Goal: Task Accomplishment & Management: Manage account settings

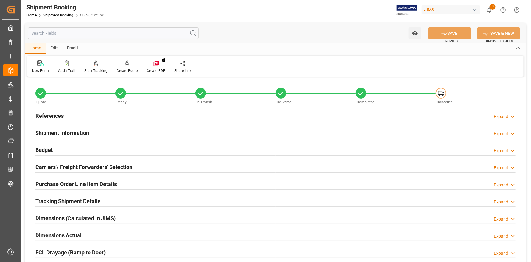
scroll to position [249, 0]
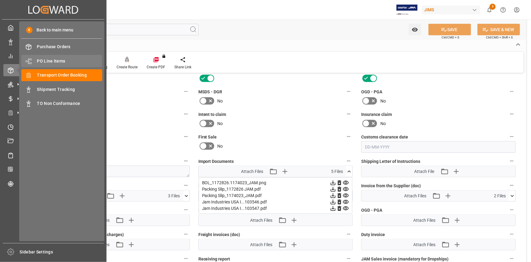
click at [54, 63] on span "PO Line Items" at bounding box center [69, 61] width 65 height 6
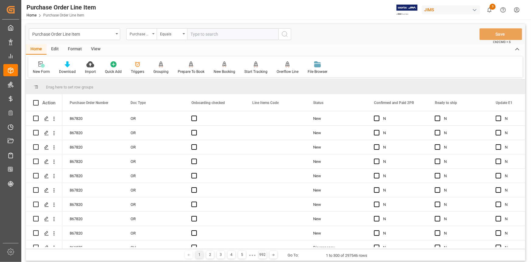
click at [150, 35] on div "Purchase Order Number" at bounding box center [140, 33] width 21 height 7
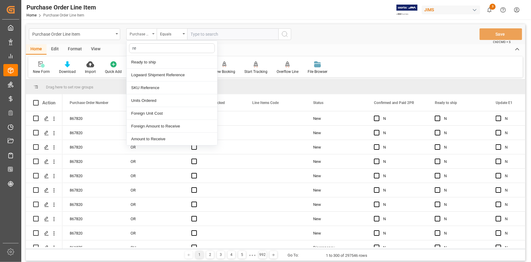
type input "ref"
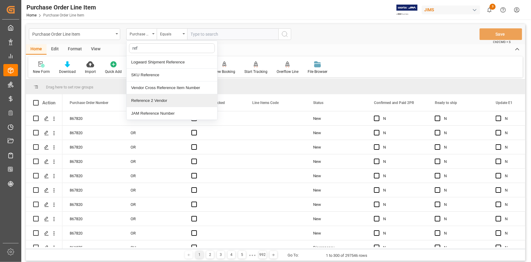
click at [155, 100] on div "Reference 2 Vendor" at bounding box center [172, 100] width 91 height 13
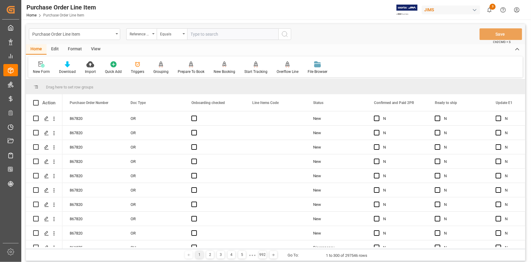
click at [200, 32] on input "text" at bounding box center [232, 34] width 91 height 12
paste input "22-11013-DE"
type input "22-11013-DE"
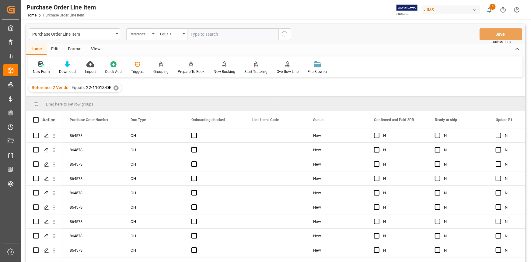
click at [95, 49] on div "View" at bounding box center [95, 49] width 19 height 10
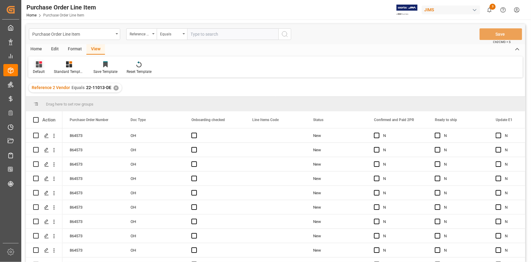
click at [43, 66] on div at bounding box center [39, 64] width 12 height 6
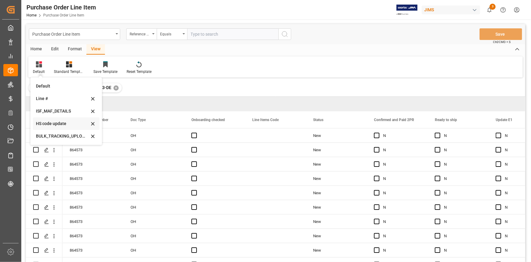
click at [64, 122] on div "HS code update" at bounding box center [62, 123] width 53 height 6
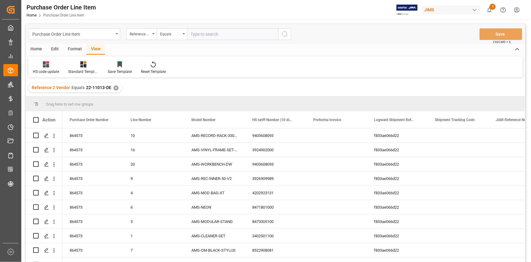
click at [49, 69] on div "HS code update" at bounding box center [46, 71] width 26 height 5
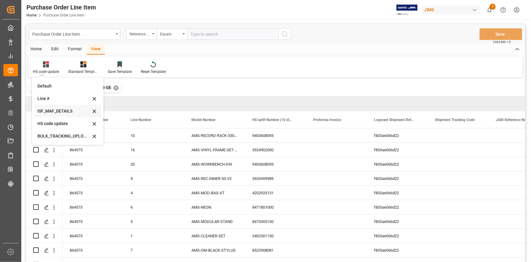
click at [59, 111] on div "ISF_MAF_DETAILS" at bounding box center [63, 111] width 53 height 6
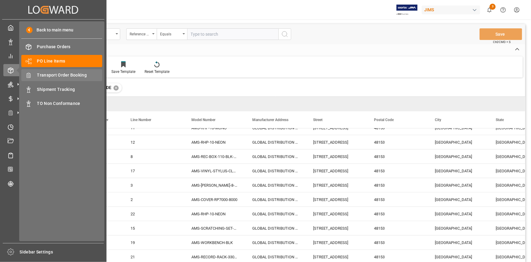
click at [59, 75] on span "Transport Order Booking" at bounding box center [69, 75] width 65 height 6
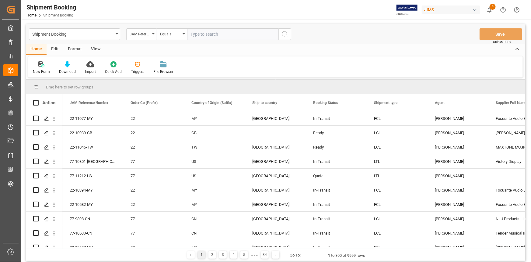
click at [200, 34] on input "text" at bounding box center [232, 34] width 91 height 12
paste input "22-11013-DE"
type input "22-11013-DE"
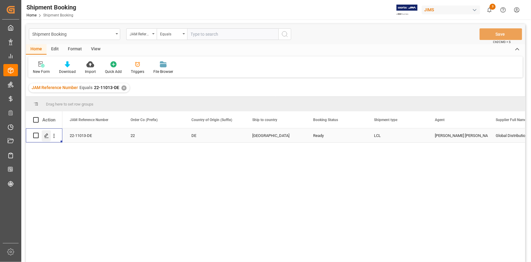
click at [47, 136] on icon "Press SPACE to select this row." at bounding box center [46, 135] width 5 height 5
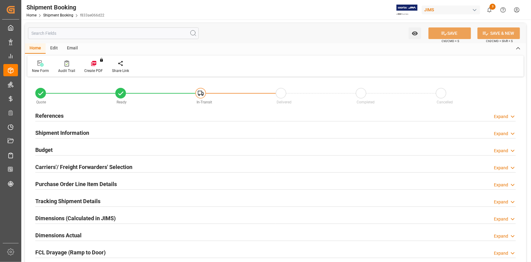
type input "0"
type input "56"
type input "09-09-2025"
click at [109, 116] on div "References Expand" at bounding box center [275, 115] width 481 height 12
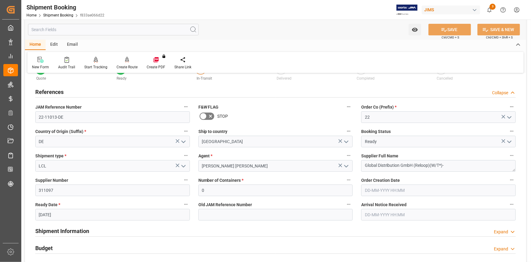
scroll to position [55, 0]
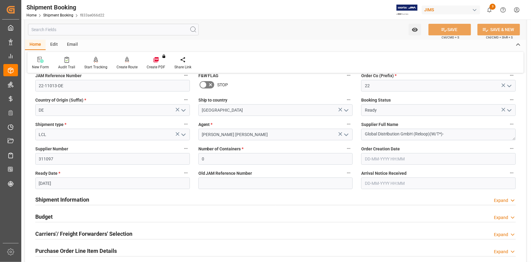
click at [148, 195] on div "Shipment Information Expand" at bounding box center [275, 199] width 481 height 12
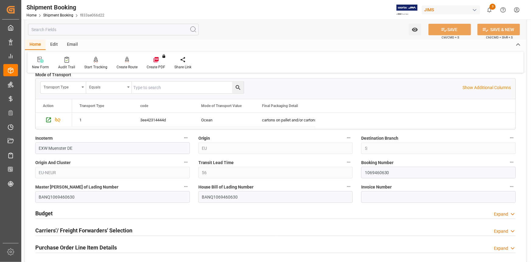
scroll to position [332, 0]
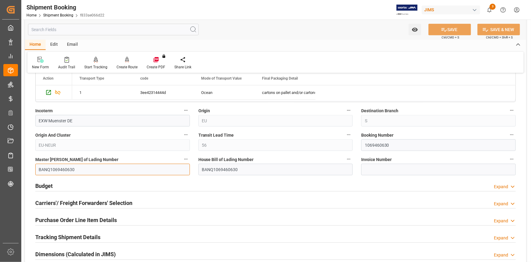
drag, startPoint x: 82, startPoint y: 169, endPoint x: 32, endPoint y: 168, distance: 50.0
click at [32, 168] on div "Master Bill of Lading Number BANQ1069460630" at bounding box center [112, 165] width 163 height 24
paste input "HLCUHAM250953712"
type input "HLCUHAM250953712"
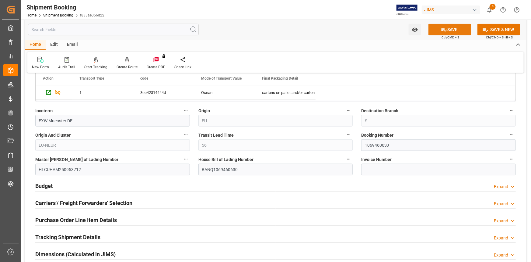
click at [455, 32] on button "SAVE" at bounding box center [450, 30] width 43 height 12
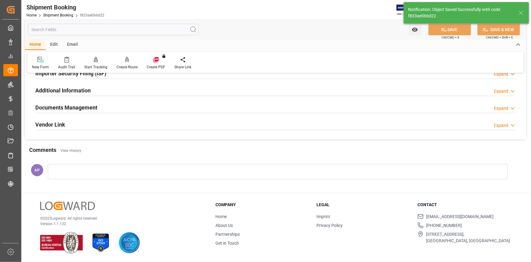
type input "7847.5406"
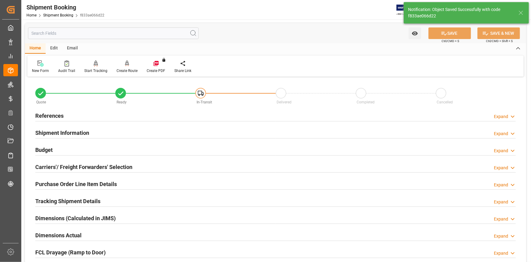
click at [113, 148] on div "Budget Expand" at bounding box center [275, 149] width 481 height 12
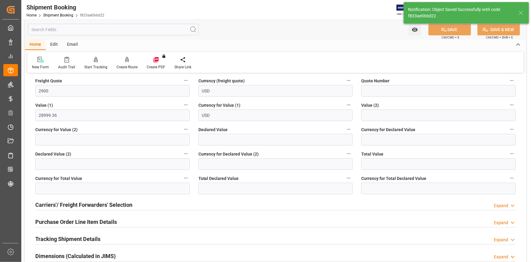
scroll to position [138, 0]
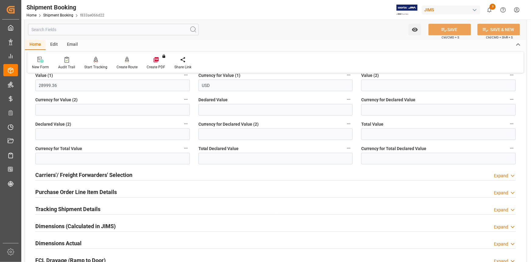
click at [118, 206] on div "Tracking Shipment Details Expand" at bounding box center [275, 208] width 481 height 12
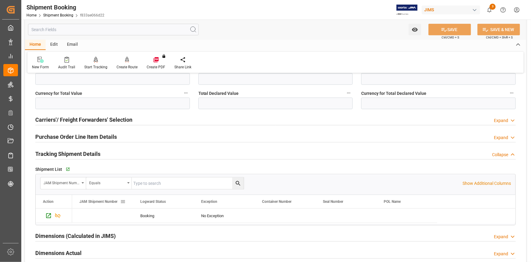
scroll to position [194, 0]
click at [69, 167] on icon "button" at bounding box center [67, 168] width 5 height 5
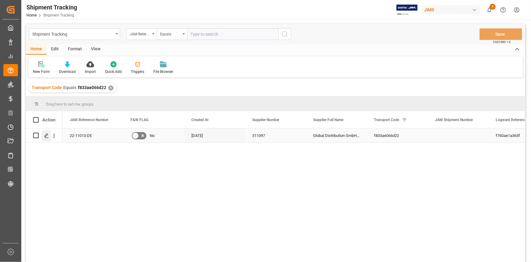
click at [46, 136] on polygon "Press SPACE to select this row." at bounding box center [46, 134] width 3 height 3
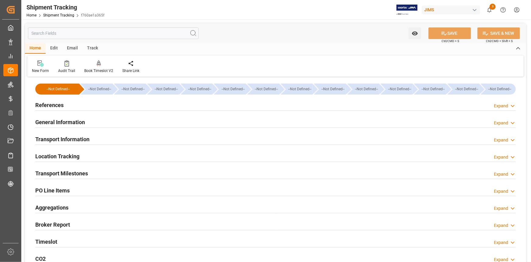
type input "11-09-2025"
click at [114, 106] on div "References Expand" at bounding box center [275, 105] width 481 height 12
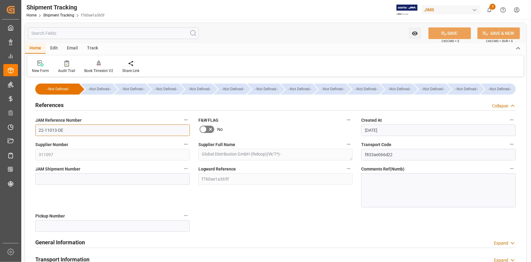
drag, startPoint x: 70, startPoint y: 130, endPoint x: 24, endPoint y: 130, distance: 45.7
click at [24, 130] on div "Watch Option SAVE Ctrl/CMD + S SAVE & NEW Ctrl/CMD + Shift + S Home Edit Email …" at bounding box center [275, 241] width 509 height 444
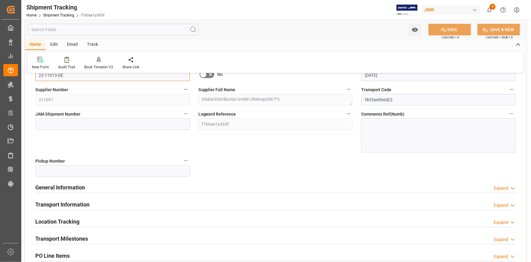
scroll to position [55, 0]
click at [187, 187] on div "General Information Expand" at bounding box center [275, 187] width 481 height 12
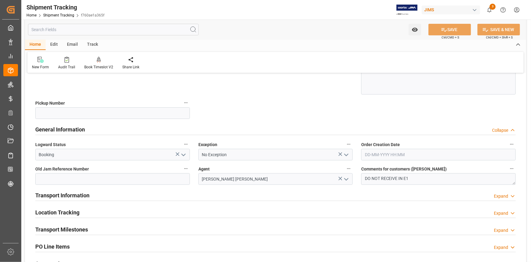
scroll to position [138, 0]
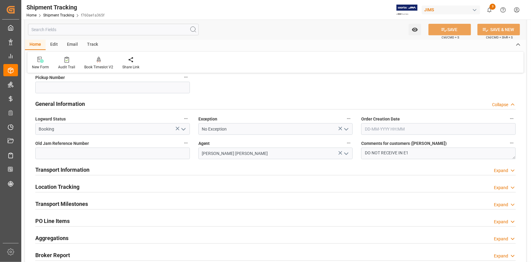
click at [128, 170] on div "Transport Information Expand" at bounding box center [275, 169] width 481 height 12
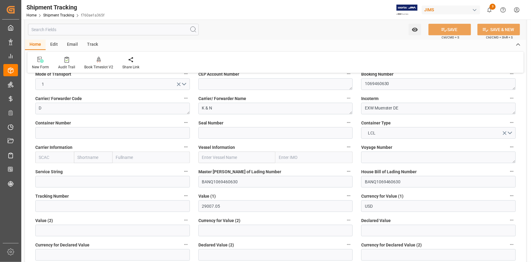
scroll to position [249, 0]
drag, startPoint x: 239, startPoint y: 180, endPoint x: 195, endPoint y: 180, distance: 44.1
click at [195, 180] on div "Master Bill of Lading Number BANQ1069460630" at bounding box center [275, 177] width 163 height 24
paste input "HLCUHAM250953712"
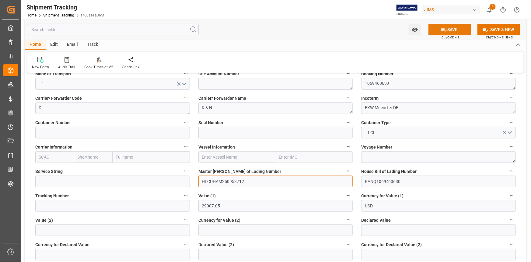
type input "HLCUHAM250953712"
click at [456, 31] on button "SAVE" at bounding box center [450, 30] width 43 height 12
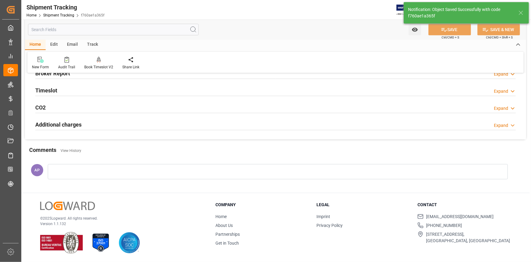
scroll to position [80, 0]
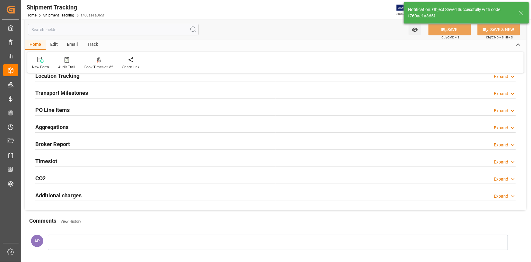
click at [101, 91] on div "Transport Milestones Expand" at bounding box center [275, 92] width 481 height 12
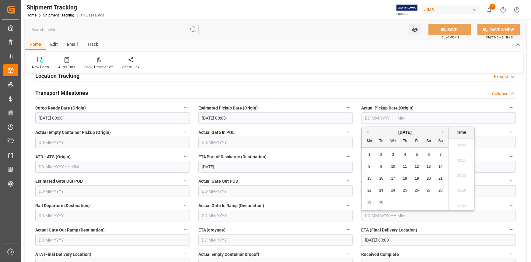
click at [368, 116] on input "text" at bounding box center [438, 118] width 155 height 12
click at [381, 179] on span "16" at bounding box center [381, 178] width 4 height 4
type input "16-09-2025 00:00"
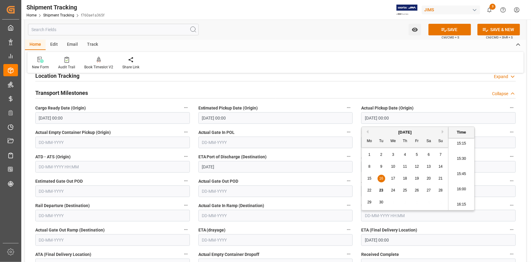
click at [289, 132] on label "Actual Gate In POL" at bounding box center [276, 132] width 155 height 9
click at [345, 132] on button "Actual Gate In POL" at bounding box center [349, 132] width 8 height 8
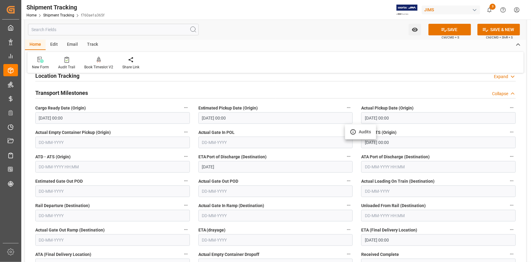
click at [392, 238] on div at bounding box center [265, 131] width 531 height 262
click at [387, 239] on input "04-11-2025 00:00" at bounding box center [438, 240] width 155 height 12
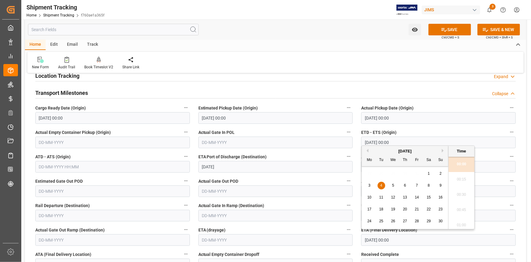
click at [404, 184] on div "6" at bounding box center [406, 185] width 8 height 7
type input "06-11-2025 00:00"
click at [446, 29] on icon at bounding box center [444, 29] width 6 height 6
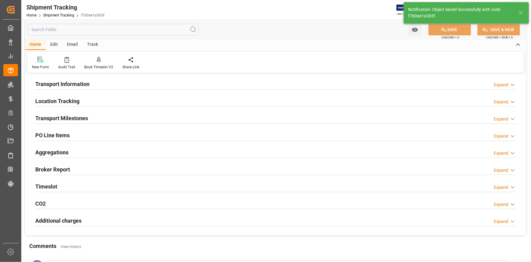
scroll to position [25, 0]
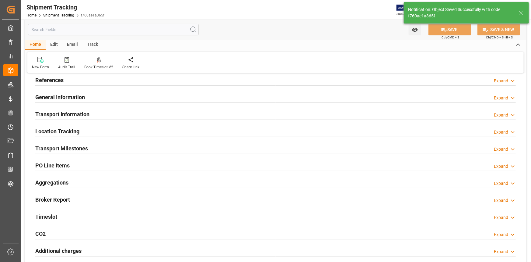
click at [112, 146] on div "Transport Milestones Expand" at bounding box center [275, 148] width 481 height 12
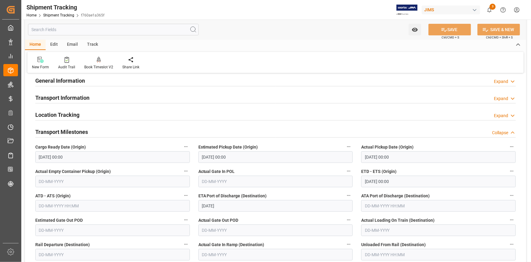
scroll to position [27, 0]
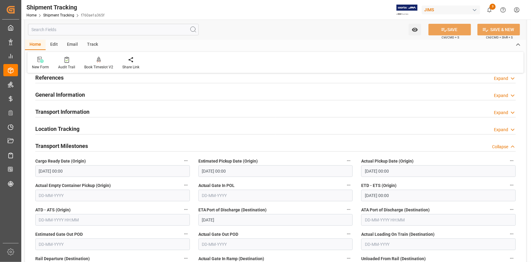
click at [111, 112] on div "Transport Information Expand" at bounding box center [275, 111] width 481 height 12
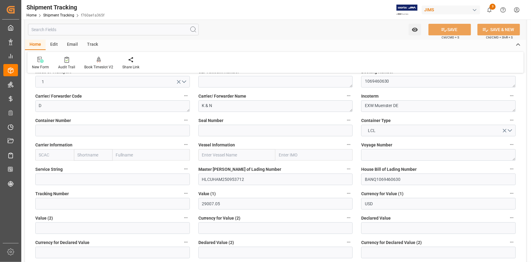
scroll to position [83, 0]
click at [57, 154] on input "text" at bounding box center [54, 155] width 39 height 12
paste input "HLCU"
type input "HLCU"
click at [46, 167] on b "HLCU" at bounding box center [44, 167] width 11 height 5
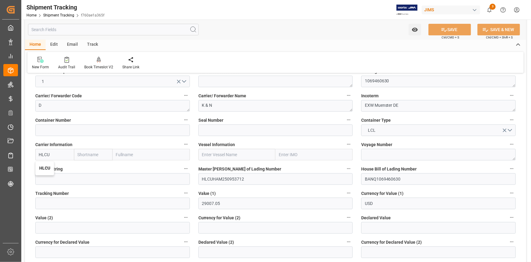
type input "Hapag Lloyd"
type input "Hapag Lloyd Aktiengesellschaft"
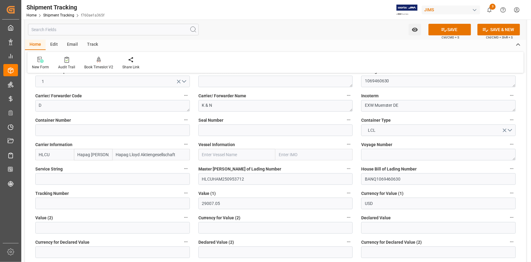
type input "HLCU"
click at [212, 154] on input "text" at bounding box center [237, 155] width 77 height 12
paste input "SUAPE EXPRESS"
type input "SUAPE EXPRESS"
click at [217, 165] on b "SUAPE EXPRESS" at bounding box center [218, 167] width 33 height 5
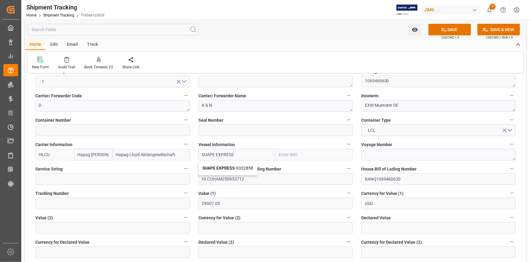
type input "9332858"
type input "SUAPE EXPRESS"
click at [378, 154] on textarea at bounding box center [438, 155] width 155 height 12
paste textarea "539W"
type textarea "539W"
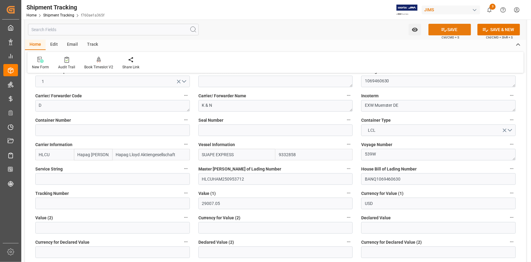
click at [451, 30] on button "SAVE" at bounding box center [450, 30] width 43 height 12
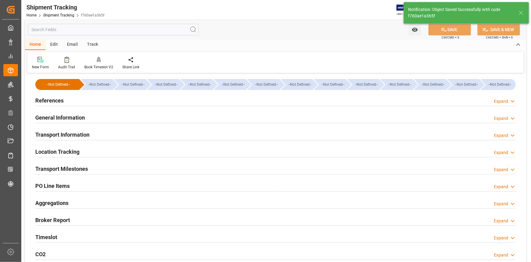
scroll to position [0, 0]
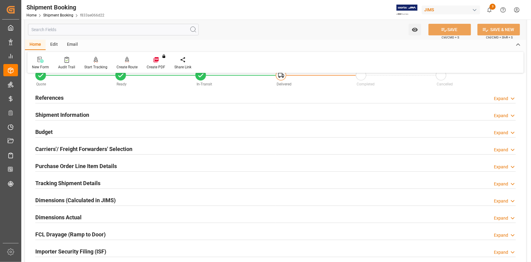
scroll to position [27, 0]
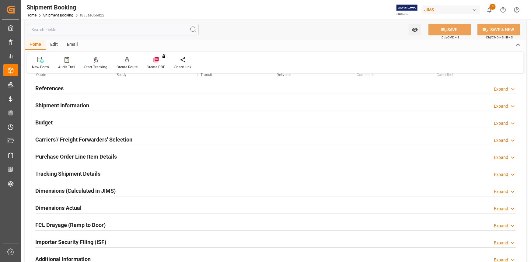
click at [125, 175] on div "Tracking Shipment Details Expand" at bounding box center [275, 173] width 481 height 12
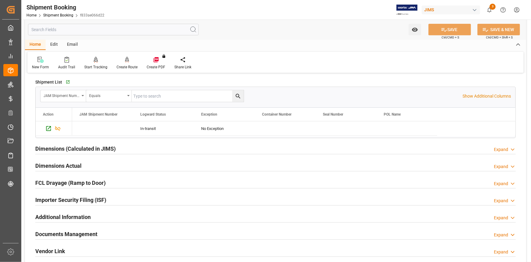
scroll to position [138, 0]
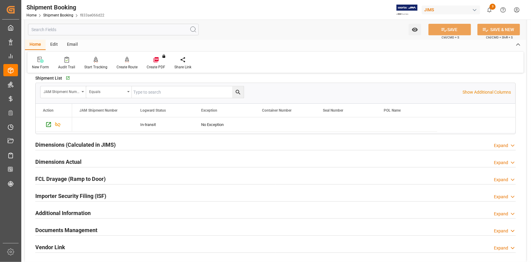
click at [123, 162] on div "Dimensions Actual Expand" at bounding box center [275, 161] width 481 height 12
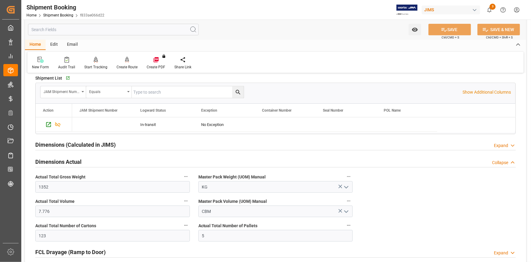
click at [129, 163] on div "Dimensions Actual Collapse" at bounding box center [275, 161] width 481 height 12
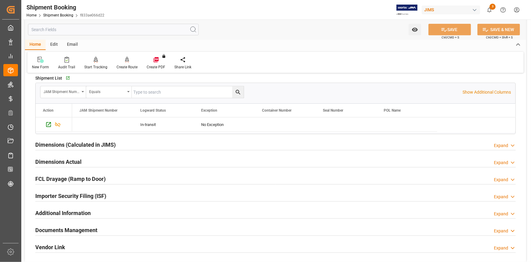
click at [124, 195] on div "Importer Security Filing (ISF) Expand" at bounding box center [275, 195] width 481 height 12
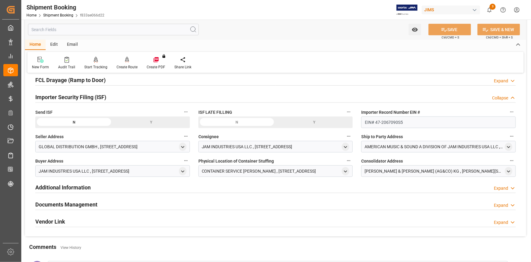
scroll to position [249, 0]
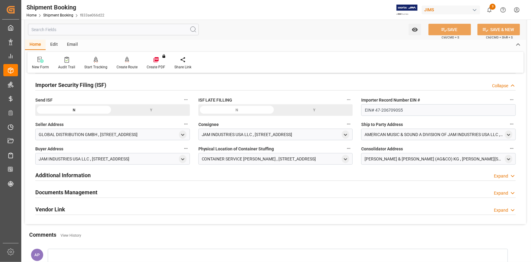
click at [152, 110] on div "Y" at bounding box center [151, 110] width 77 height 12
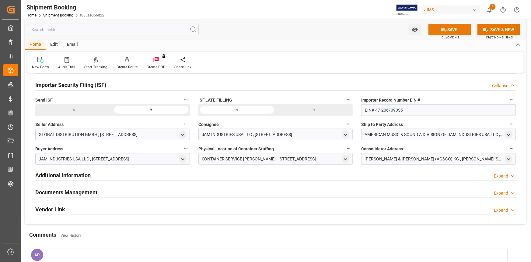
click at [452, 31] on button "SAVE" at bounding box center [450, 30] width 43 height 12
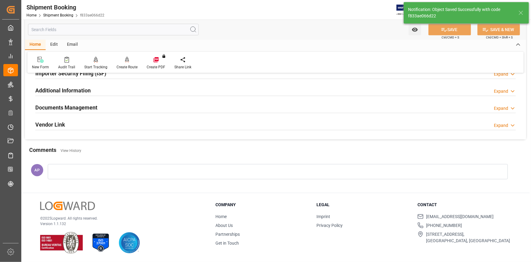
scroll to position [184, 0]
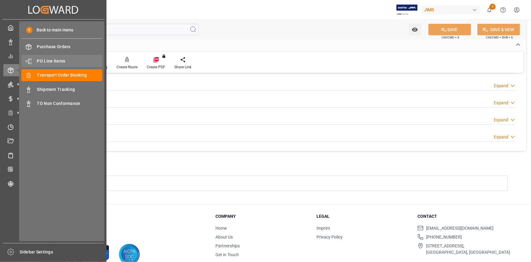
click at [55, 61] on span "PO Line Items" at bounding box center [69, 61] width 65 height 6
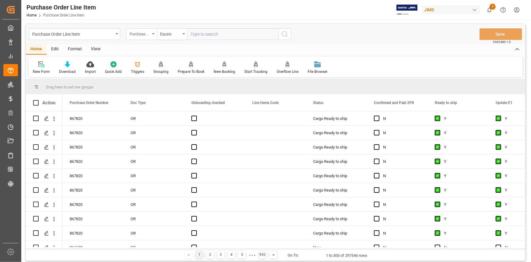
click at [147, 35] on div "Purchase Order Number" at bounding box center [140, 33] width 21 height 7
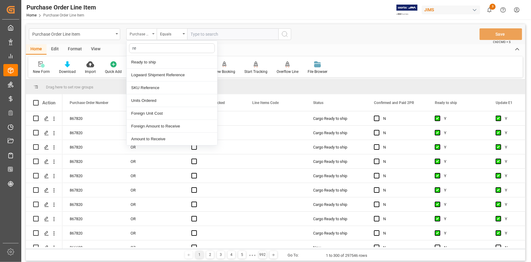
type input "ref"
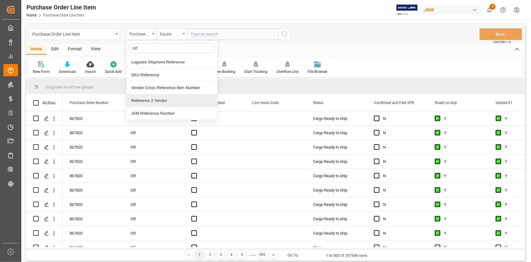
click at [150, 97] on div "Reference 2 Vendor" at bounding box center [172, 100] width 91 height 13
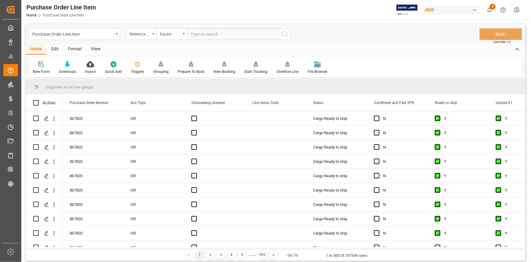
click at [202, 35] on input "text" at bounding box center [232, 34] width 91 height 12
paste input "22-10936-CN"
type input "22-10936-CN"
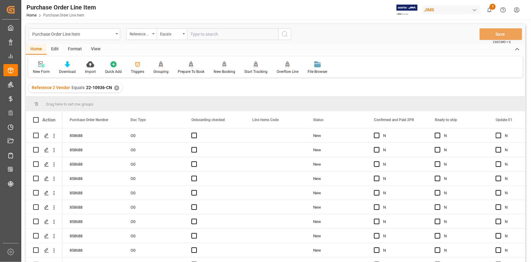
click at [93, 51] on div "View" at bounding box center [95, 49] width 19 height 10
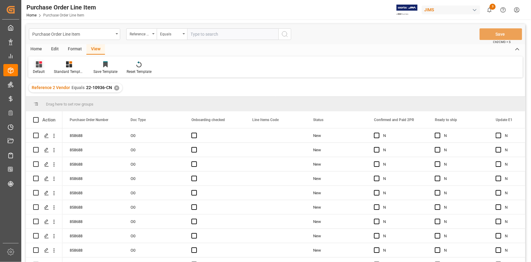
click at [43, 66] on div at bounding box center [39, 64] width 12 height 6
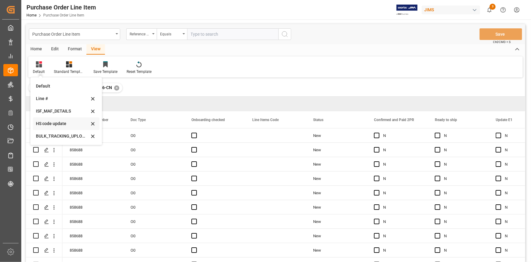
click at [54, 125] on div "HS code update" at bounding box center [62, 123] width 53 height 6
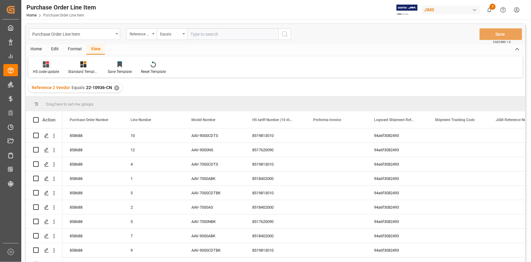
click at [48, 70] on div "HS code update" at bounding box center [46, 71] width 26 height 5
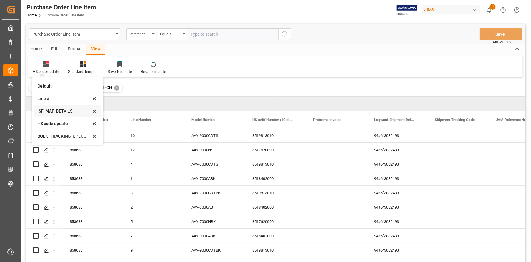
click at [58, 110] on div "ISF_MAF_DETAILS" at bounding box center [63, 111] width 53 height 6
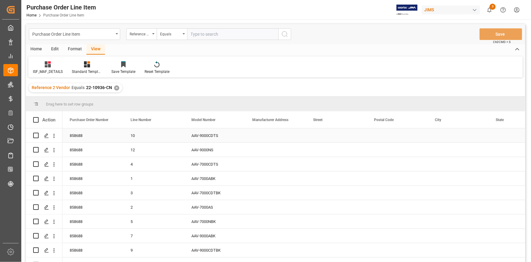
click at [265, 134] on div "Press SPACE to select this row." at bounding box center [275, 135] width 61 height 14
click at [265, 135] on input "Press SPACE to select this row." at bounding box center [275, 139] width 51 height 12
paste input "IAG GROUP LTD"
type input "IAG GROUP LTD"
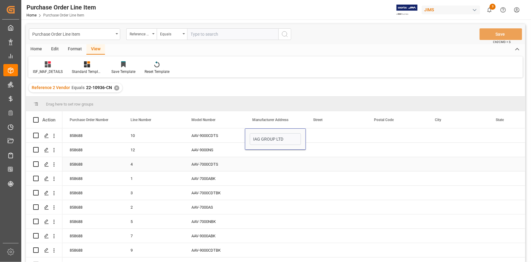
click at [305, 170] on div "Press SPACE to select this row." at bounding box center [275, 164] width 61 height 14
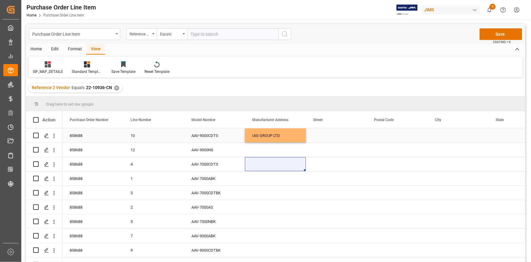
click at [328, 135] on div "Press SPACE to select this row." at bounding box center [336, 135] width 61 height 14
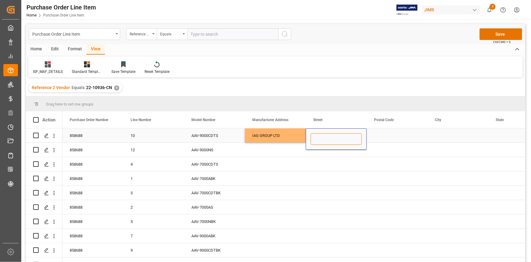
click at [327, 136] on input "Press SPACE to select this row." at bounding box center [336, 139] width 51 height 12
paste input "LEVEL 1 ELECTRONICS BUILDING [GEOGRAPHIC_DATA]"
type input "LEVEL 1 ELECTRONICS BUILDING [GEOGRAPHIC_DATA]"
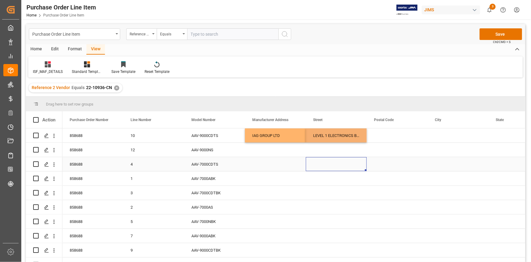
click at [329, 165] on div "Press SPACE to select this row." at bounding box center [336, 164] width 61 height 14
click at [386, 137] on div "Press SPACE to select this row." at bounding box center [397, 135] width 61 height 14
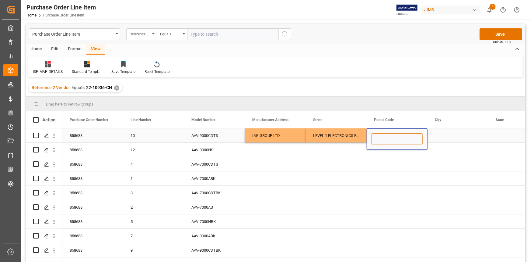
click at [386, 137] on input "Press SPACE to select this row." at bounding box center [397, 139] width 51 height 12
paste input "518102"
type input "518102"
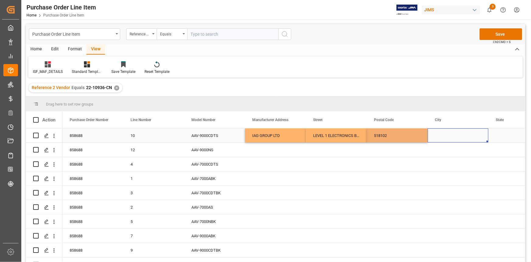
click at [433, 131] on div "Press SPACE to select this row." at bounding box center [458, 135] width 61 height 14
click at [445, 136] on div "Press SPACE to select this row." at bounding box center [458, 135] width 61 height 14
click at [445, 136] on input "Press SPACE to select this row." at bounding box center [458, 139] width 51 height 12
paste input "SHENZHEN"
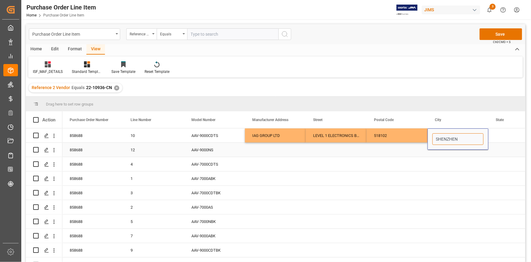
type input "SHENZHEN"
click at [446, 155] on div "Press SPACE to select this row." at bounding box center [458, 149] width 61 height 14
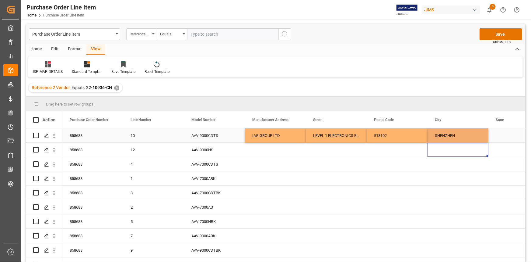
click at [482, 137] on div "SHENZHEN" at bounding box center [458, 135] width 61 height 14
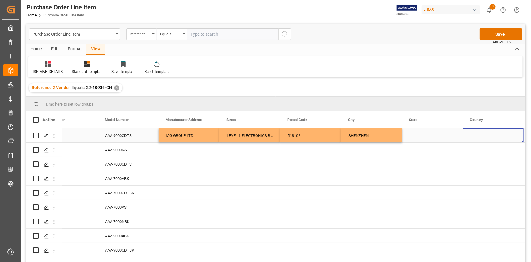
scroll to position [0, 148]
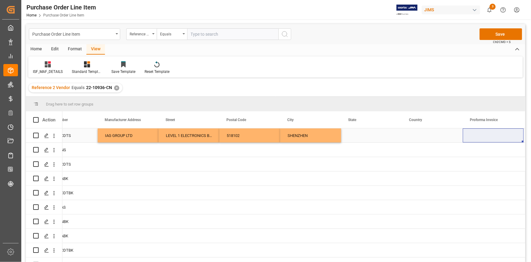
click at [362, 129] on div "Press SPACE to select this row." at bounding box center [371, 135] width 61 height 14
click at [359, 135] on div "Press SPACE to select this row." at bounding box center [371, 135] width 61 height 14
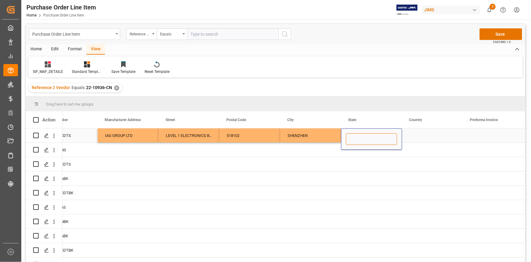
click at [359, 137] on input "Press SPACE to select this row." at bounding box center [371, 139] width 51 height 12
paste input "GUANGDONG"
type input "GUANGDONG"
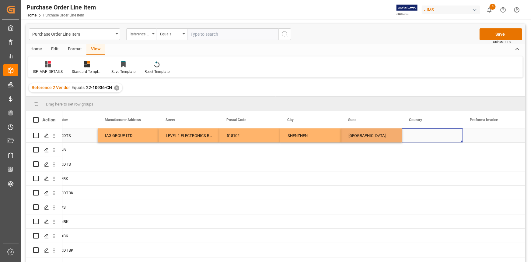
click at [415, 132] on div "Press SPACE to select this row." at bounding box center [432, 135] width 61 height 14
click at [420, 134] on input "Press SPACE to select this row." at bounding box center [432, 139] width 51 height 12
type input "CN"
click at [179, 179] on div "Press SPACE to select this row." at bounding box center [189, 178] width 61 height 14
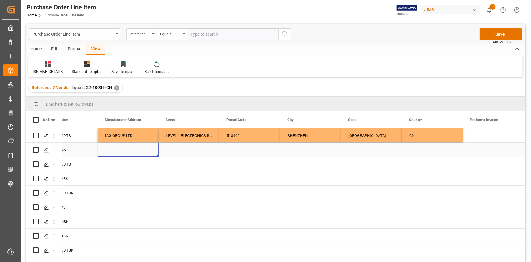
click at [150, 143] on div "Press SPACE to select this row." at bounding box center [128, 149] width 61 height 14
click at [154, 141] on div "IAG GROUP LTD" at bounding box center [128, 135] width 61 height 14
drag, startPoint x: 157, startPoint y: 141, endPoint x: 137, endPoint y: 231, distance: 92.3
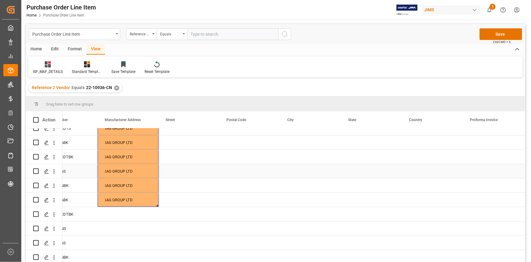
scroll to position [38, 0]
drag, startPoint x: 157, startPoint y: 203, endPoint x: 146, endPoint y: 258, distance: 55.8
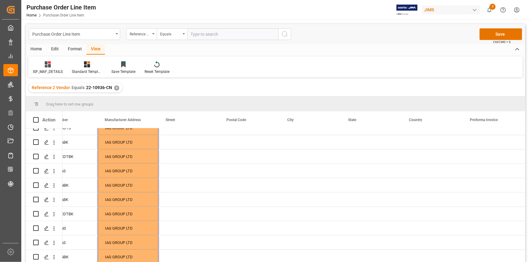
click at [392, 71] on div "ISF_MAF_DETAILS Standard Templates Save Template Reset Template" at bounding box center [275, 66] width 495 height 21
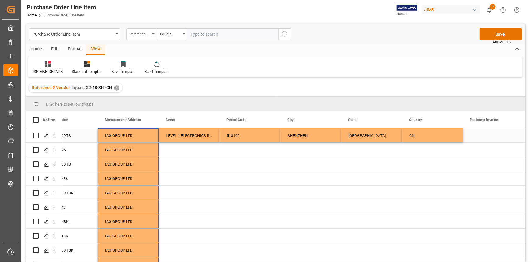
click at [188, 135] on div "LEVEL 1 ELECTRONICS BUILDING SANECORE INDUSTRIAL PARK JIUWEI HANGCHENG BAO AN D…" at bounding box center [189, 135] width 61 height 14
drag, startPoint x: 219, startPoint y: 142, endPoint x: 206, endPoint y: 261, distance: 120.1
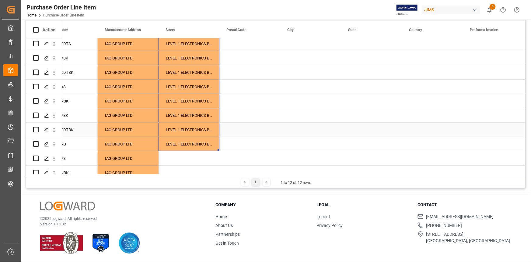
scroll to position [38, 0]
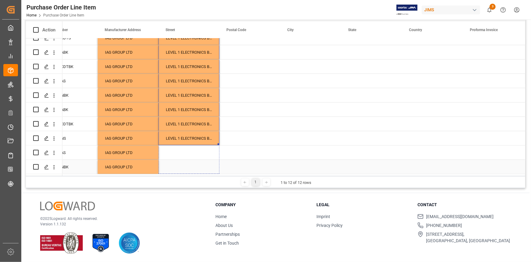
drag, startPoint x: 218, startPoint y: 141, endPoint x: 212, endPoint y: 168, distance: 27.6
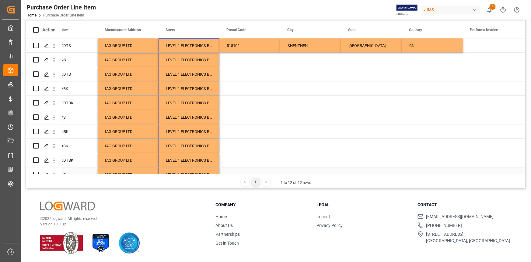
scroll to position [0, 0]
click at [266, 50] on div "518102" at bounding box center [250, 45] width 61 height 14
drag, startPoint x: 279, startPoint y: 51, endPoint x: 270, endPoint y: 170, distance: 118.8
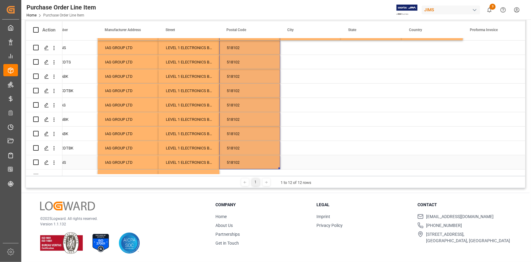
scroll to position [38, 0]
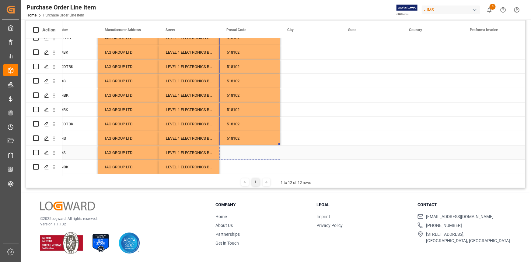
drag, startPoint x: 280, startPoint y: 142, endPoint x: 273, endPoint y: 170, distance: 28.7
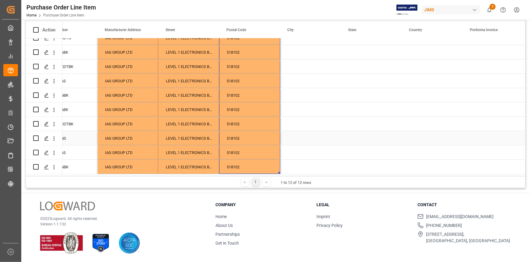
scroll to position [0, 0]
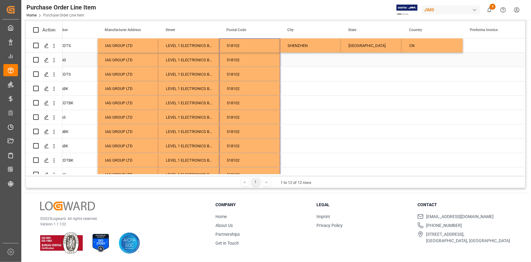
click at [312, 50] on div "SHENZHEN" at bounding box center [310, 45] width 61 height 14
drag, startPoint x: 341, startPoint y: 52, endPoint x: 330, endPoint y: 173, distance: 122.0
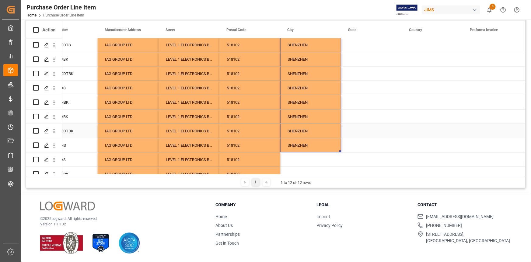
scroll to position [38, 0]
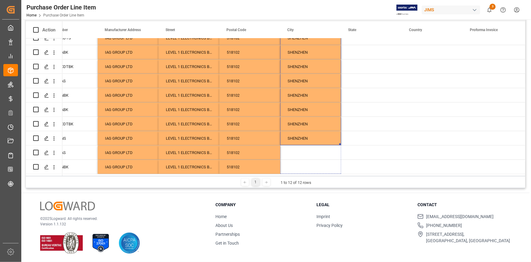
drag, startPoint x: 340, startPoint y: 142, endPoint x: 336, endPoint y: 172, distance: 30.7
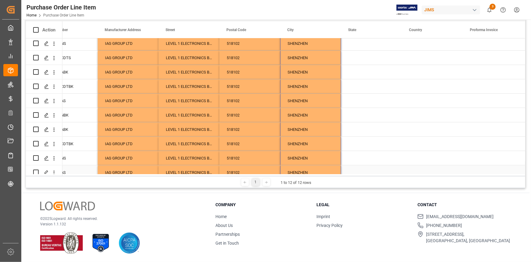
scroll to position [0, 0]
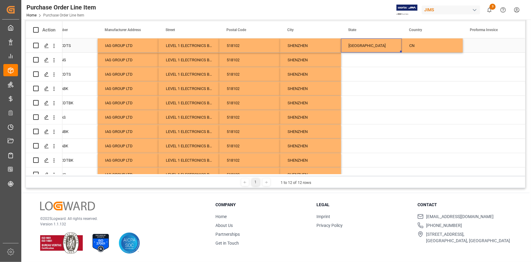
click at [374, 49] on div "GUANGDONG" at bounding box center [371, 45] width 61 height 14
drag, startPoint x: 400, startPoint y: 51, endPoint x: 393, endPoint y: 178, distance: 126.2
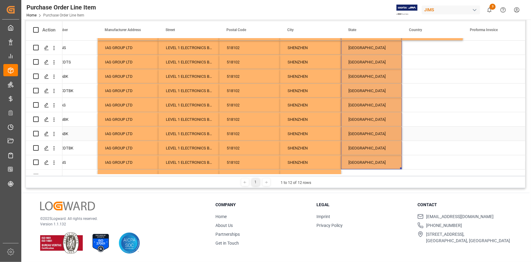
scroll to position [38, 0]
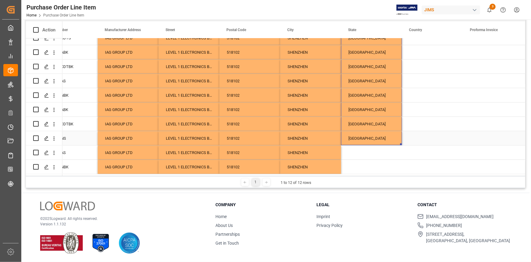
drag, startPoint x: 401, startPoint y: 142, endPoint x: 396, endPoint y: 174, distance: 32.9
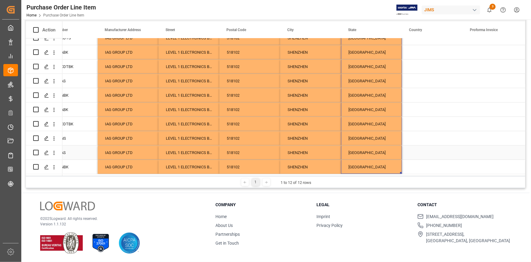
scroll to position [0, 0]
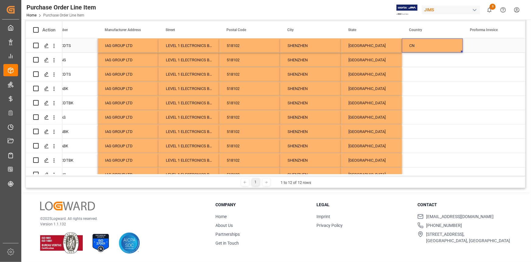
click at [431, 47] on div "CN" at bounding box center [432, 45] width 61 height 14
drag, startPoint x: 461, startPoint y: 51, endPoint x: 455, endPoint y: 165, distance: 114.4
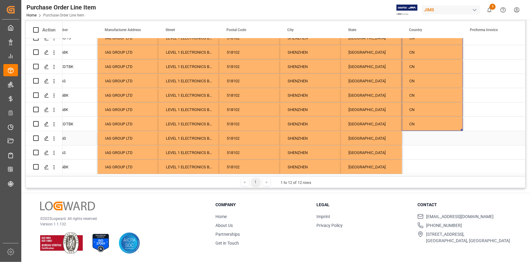
scroll to position [38, 0]
drag, startPoint x: 462, startPoint y: 128, endPoint x: 461, endPoint y: 167, distance: 39.6
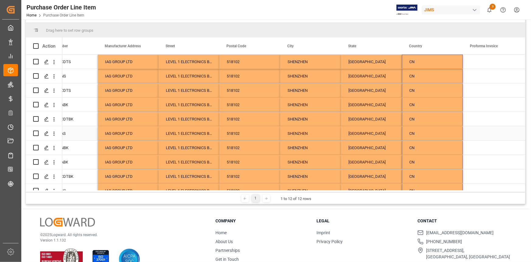
scroll to position [62, 0]
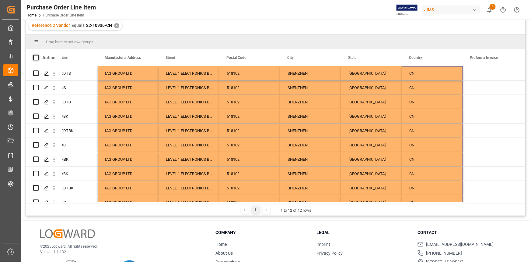
click at [38, 58] on span at bounding box center [35, 57] width 5 height 5
click at [38, 55] on input "checkbox" at bounding box center [38, 55] width 0 height 0
checkbox input "true"
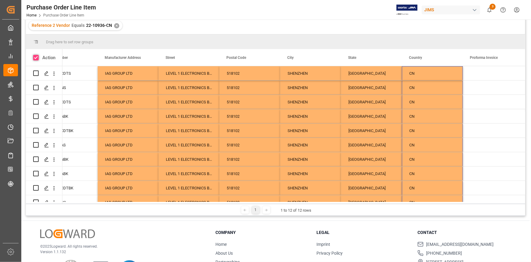
checkbox input "true"
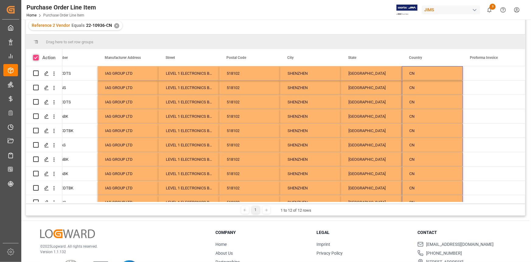
checkbox input "true"
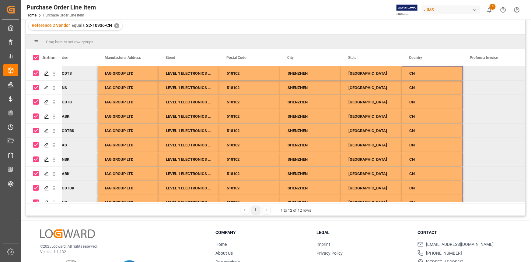
scroll to position [0, 0]
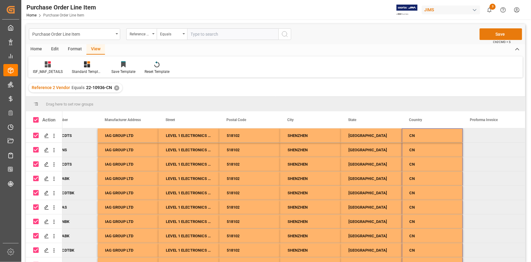
click at [498, 36] on button "Save" at bounding box center [501, 34] width 43 height 12
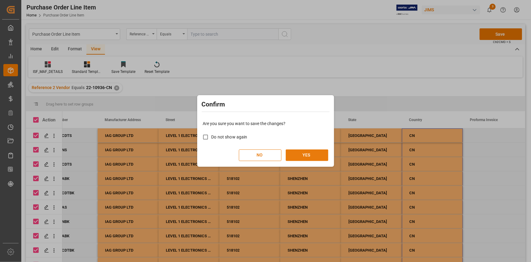
click at [312, 154] on button "YES" at bounding box center [307, 155] width 43 height 12
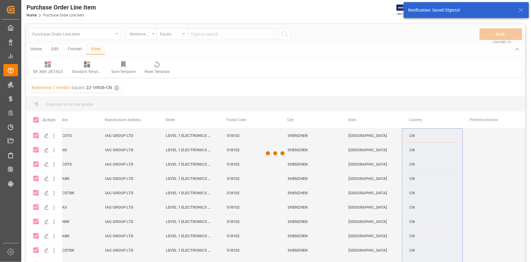
checkbox input "false"
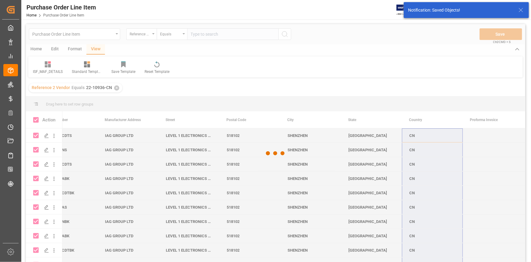
checkbox input "false"
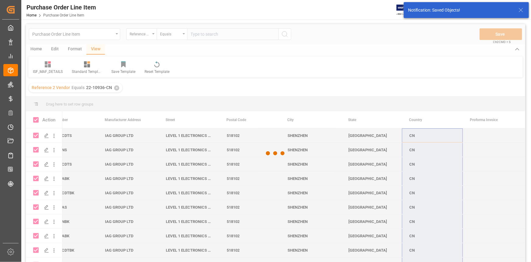
checkbox input "false"
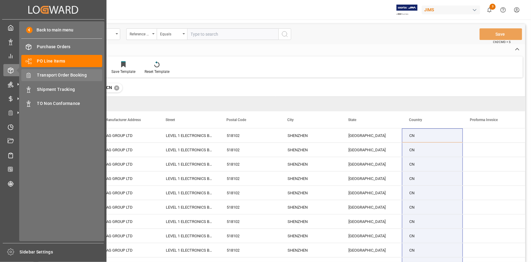
click at [60, 76] on span "Transport Order Booking" at bounding box center [69, 75] width 65 height 6
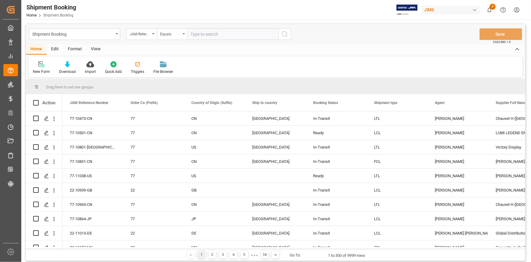
click at [192, 35] on input "text" at bounding box center [232, 34] width 91 height 12
paste input "22-10936-CN"
type input "22-10936-CN"
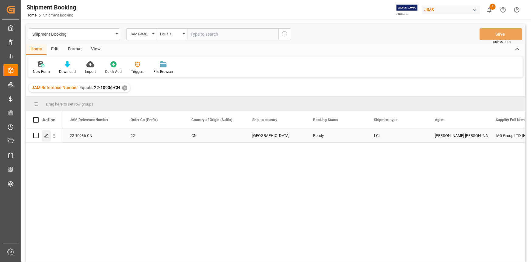
click at [47, 134] on polygon "Press SPACE to select this row." at bounding box center [46, 134] width 3 height 3
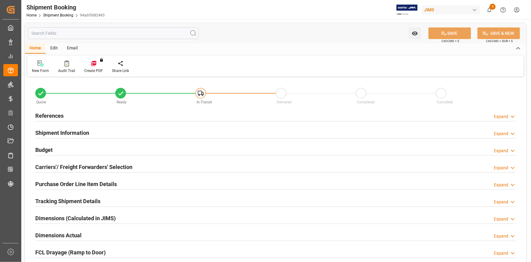
type input "0"
type input "61"
type input "[DATE]"
click at [90, 115] on div "References Expand" at bounding box center [275, 115] width 481 height 12
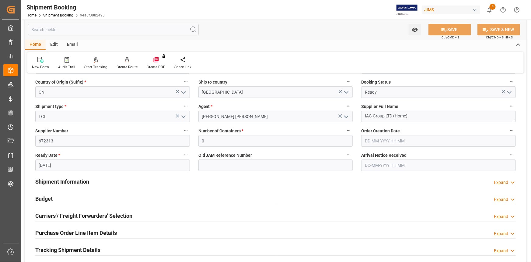
scroll to position [83, 0]
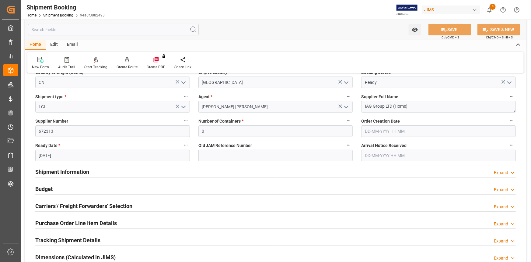
click at [123, 172] on div "Shipment Information Expand" at bounding box center [275, 171] width 481 height 12
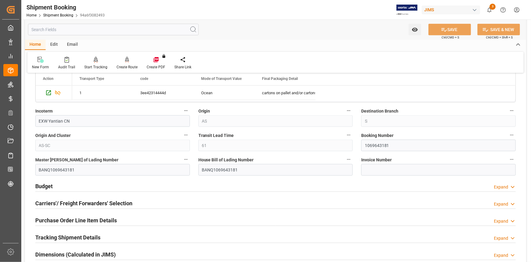
scroll to position [332, 0]
click at [132, 185] on div "Budget Expand" at bounding box center [275, 185] width 481 height 12
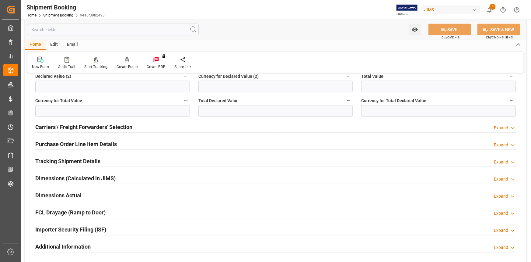
scroll to position [581, 0]
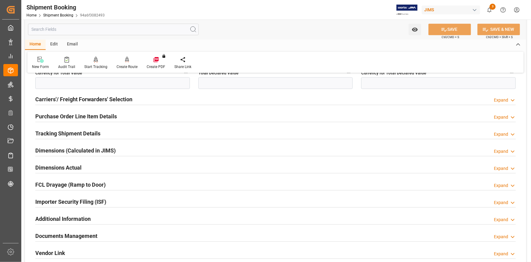
click at [137, 194] on div "Importer Security Filing (ISF) Expand" at bounding box center [275, 201] width 489 height 17
click at [140, 200] on div "Importer Security Filing (ISF) Expand" at bounding box center [275, 201] width 481 height 12
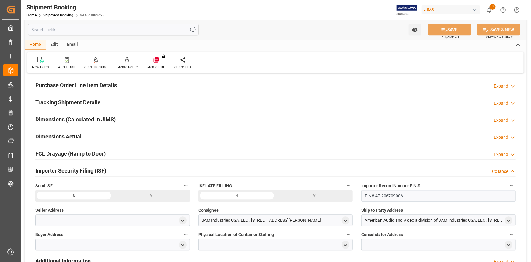
scroll to position [664, 0]
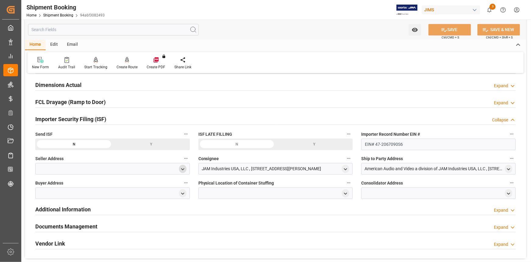
click at [181, 167] on icon "open menu" at bounding box center [182, 168] width 5 height 5
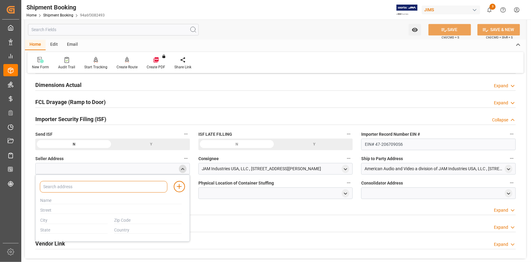
click at [113, 182] on input at bounding box center [104, 187] width 128 height 12
type input "IAG"
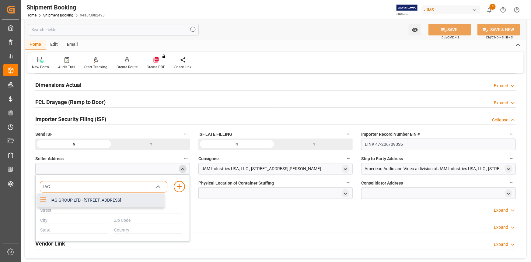
click at [104, 206] on div "IAG GROUP LTD - LEVEL 1 ELECTRONICS BUILDING SANECORE INDUSTRIAL PARK JIUWEI HA…" at bounding box center [106, 200] width 118 height 14
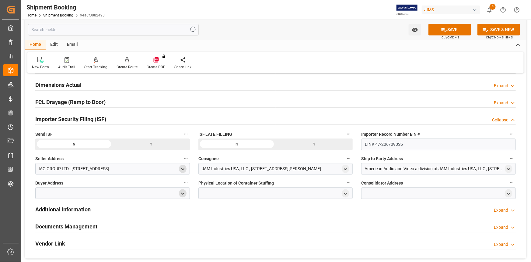
click at [181, 191] on icon "open menu" at bounding box center [182, 193] width 5 height 5
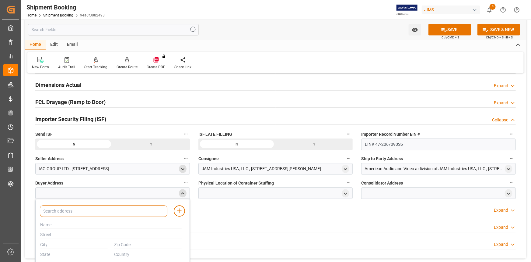
click at [109, 206] on input at bounding box center [104, 211] width 128 height 12
type input "JAM"
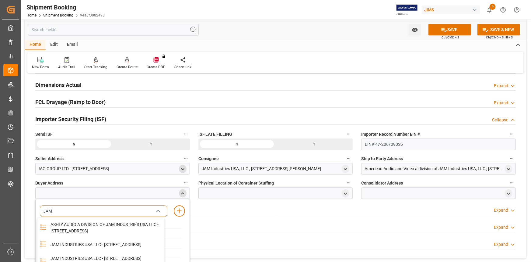
scroll to position [692, 0]
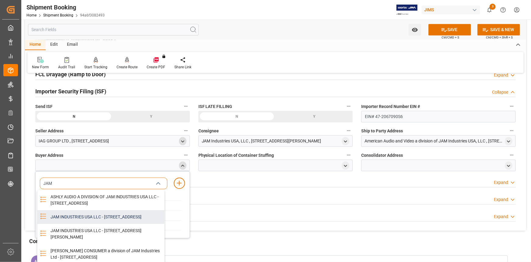
click at [95, 221] on div "JAM INDUSTRIES USA LLC - 154 WOODLAWN RD, BERLIN, CT, US, 06037" at bounding box center [106, 217] width 118 height 14
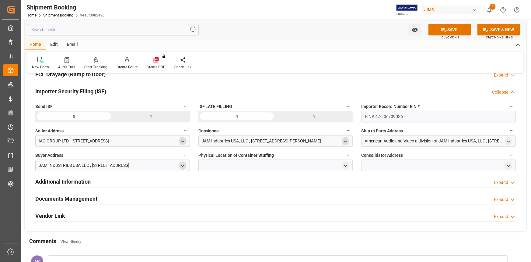
click at [346, 139] on icon "open menu" at bounding box center [345, 141] width 5 height 5
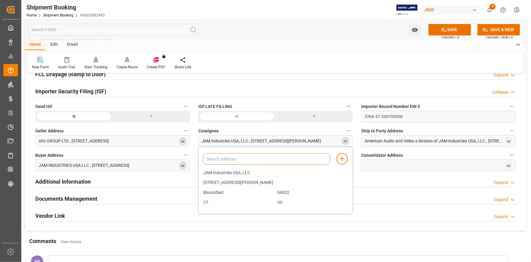
click at [265, 159] on input at bounding box center [267, 159] width 128 height 12
type input "JAM"
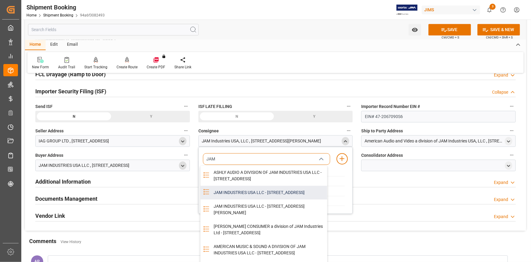
click at [251, 199] on div "JAM INDUSTRIES USA LLC - 154 WOODLAWN RD, BERLIN, CT, US, 06037" at bounding box center [269, 192] width 118 height 14
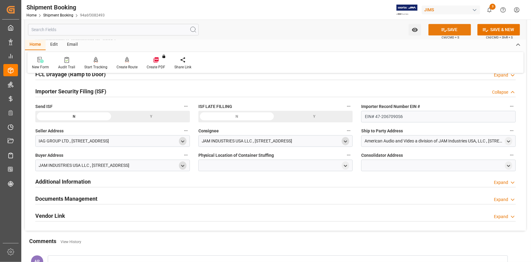
click at [447, 32] on button "SAVE" at bounding box center [450, 30] width 43 height 12
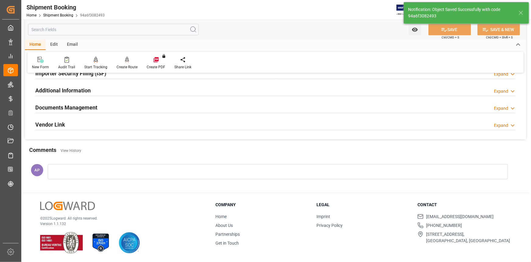
scroll to position [178, 0]
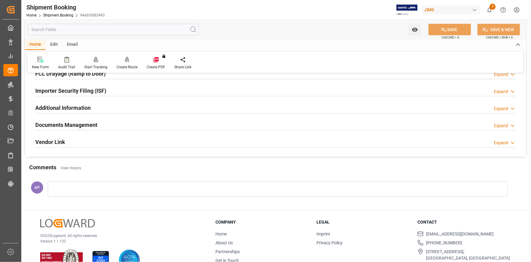
click at [180, 88] on div "Importer Security Filing (ISF) Expand" at bounding box center [275, 90] width 481 height 12
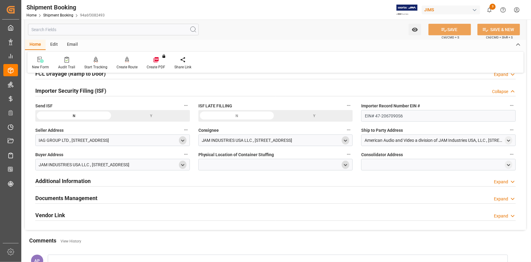
click at [345, 164] on icon "open menu" at bounding box center [345, 164] width 5 height 5
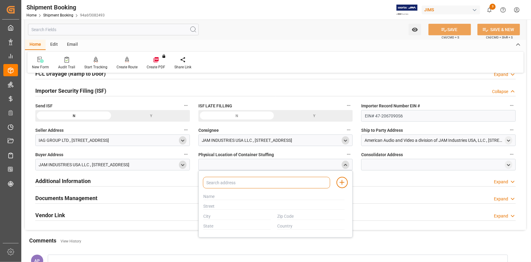
click at [266, 185] on input at bounding box center [267, 183] width 128 height 12
type input "IAG"
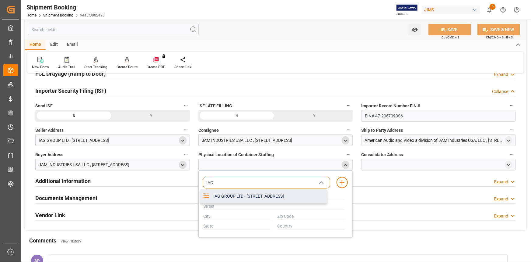
click at [262, 203] on div "IAG GROUP LTD - LEVEL 1 ELECTRONICS BUILDING SANECORE INDUSTRIAL PARK JIUWEI HA…" at bounding box center [269, 196] width 118 height 14
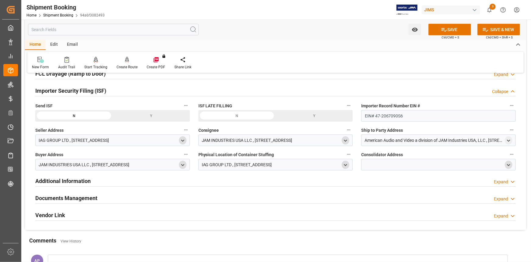
click at [509, 164] on icon "open menu" at bounding box center [508, 164] width 5 height 5
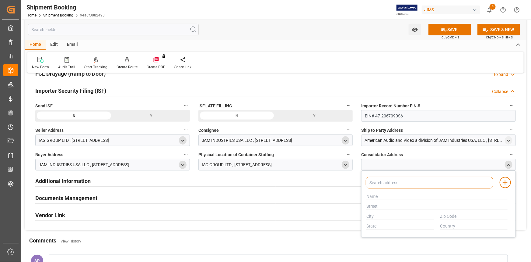
click at [422, 180] on input at bounding box center [430, 183] width 128 height 12
type input "IAG"
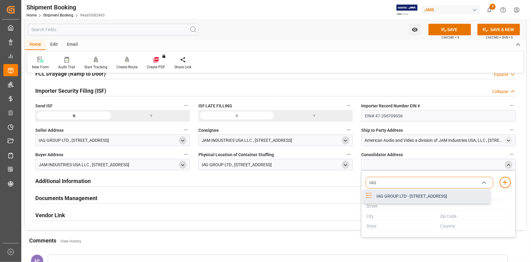
click at [418, 197] on div "IAG GROUP LTD - LEVEL 1 ELECTRONICS BUILDING SANECORE INDUSTRIAL PARK JIUWEI HA…" at bounding box center [432, 196] width 118 height 14
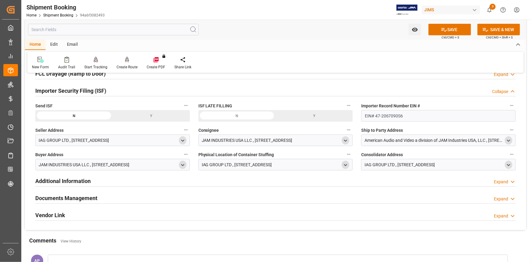
click at [510, 140] on polyline "open menu" at bounding box center [509, 140] width 3 height 1
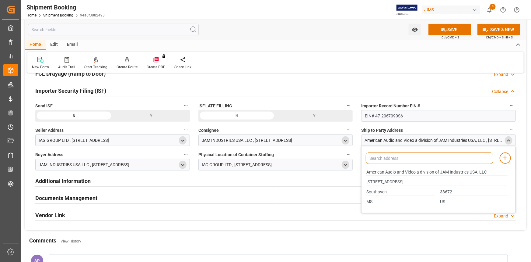
click at [416, 161] on input at bounding box center [430, 158] width 128 height 12
type input "AMER"
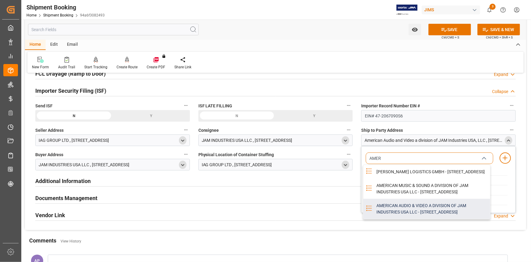
click at [413, 219] on div "AMERICAN AUDIO & VIDEO A DIVISION OF JAM INDUSTRIES USA LLC - 4325 EXECUTIVE DR…" at bounding box center [432, 209] width 118 height 20
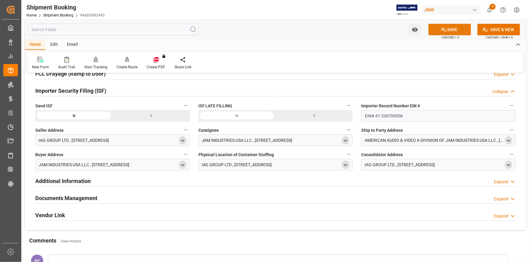
click at [448, 29] on button "SAVE" at bounding box center [450, 30] width 43 height 12
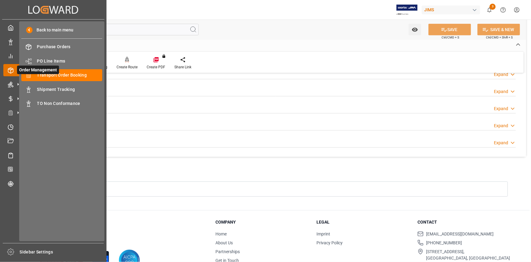
click at [56, 74] on span "Order Management" at bounding box center [38, 69] width 42 height 9
click at [86, 76] on span "Transport Order Booking" at bounding box center [69, 75] width 65 height 6
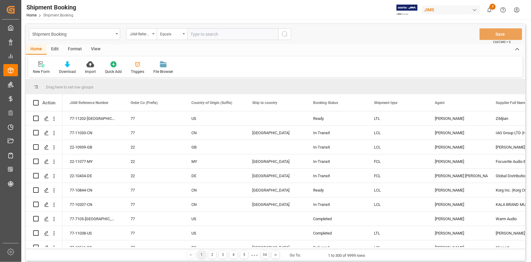
click at [201, 33] on input "text" at bounding box center [232, 34] width 91 height 12
paste input "22-10541-GB"
type input "22-10541-GB"
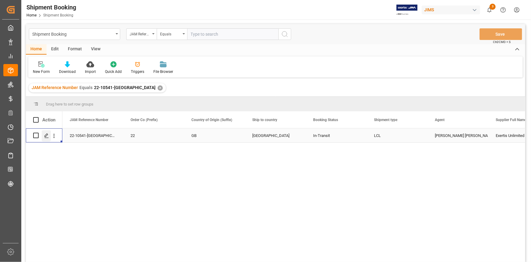
click at [47, 134] on icon "Press SPACE to select this row." at bounding box center [46, 135] width 5 height 5
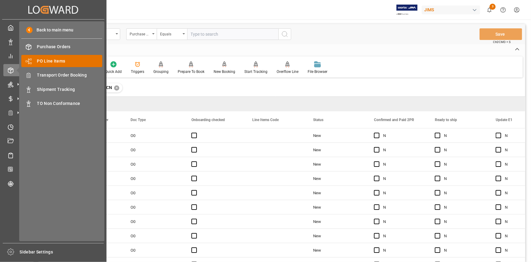
click at [57, 64] on span "PO Line Items" at bounding box center [69, 61] width 65 height 6
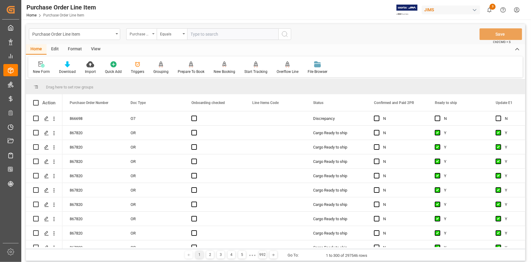
click at [146, 33] on div "Purchase Order Number" at bounding box center [140, 33] width 21 height 7
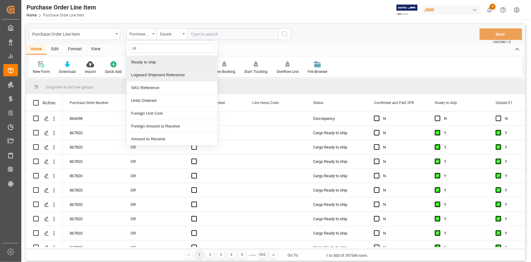
type input "ref"
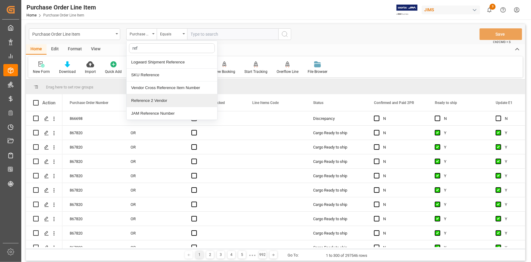
click at [162, 102] on div "Reference 2 Vendor" at bounding box center [172, 100] width 91 height 13
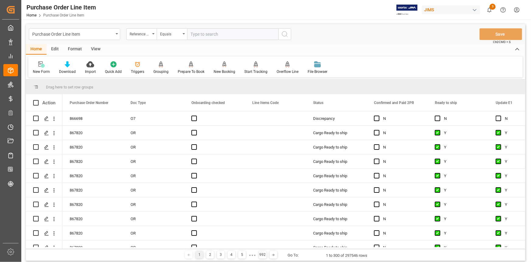
click at [200, 33] on input "text" at bounding box center [232, 34] width 91 height 12
paste input "22-10404-CN"
type input "22-10404-CN"
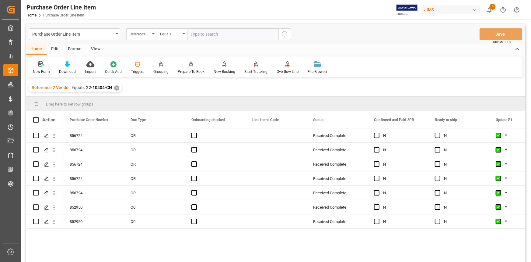
click at [95, 47] on div "View" at bounding box center [95, 49] width 19 height 10
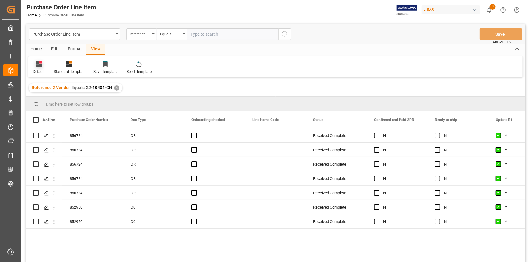
click at [41, 67] on icon at bounding box center [39, 64] width 6 height 6
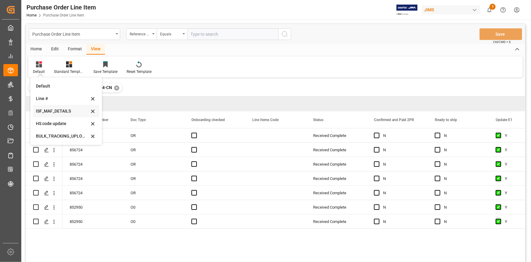
click at [53, 113] on div "ISF_MAF_DETAILS" at bounding box center [62, 111] width 53 height 6
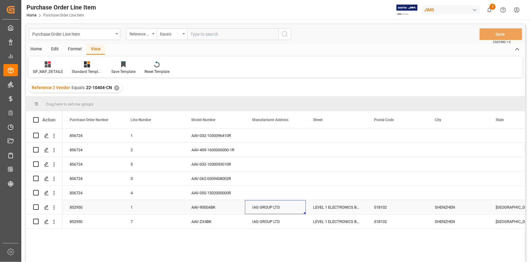
click at [257, 206] on div "IAG GROUP LTD" at bounding box center [275, 207] width 61 height 14
drag, startPoint x: 253, startPoint y: 209, endPoint x: 291, endPoint y: 208, distance: 37.5
click at [291, 208] on input "IAG GROUP LTD" at bounding box center [275, 211] width 51 height 12
click at [328, 206] on div "LEVEL 1 ELECTRONICS BUILDING SANECORE INDUSTRIAL PARK JIUWEI HANGCHENG BAO AN D…" at bounding box center [336, 207] width 61 height 14
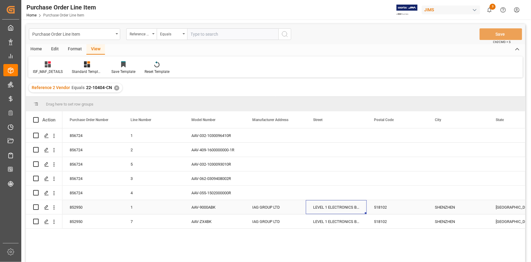
click at [316, 207] on div "LEVEL 1 ELECTRONICS BUILDING SANECORE INDUSTRIAL PARK JIUWEI HANGCHENG BAO AN D…" at bounding box center [336, 207] width 61 height 14
drag, startPoint x: 313, startPoint y: 210, endPoint x: 365, endPoint y: 213, distance: 51.6
click at [365, 213] on div "LEVEL 1 ELECTRONICS BUILDING SANECORE INDUSTRIAL PARK JIUWEI HANGCHENG BAO AN D…" at bounding box center [336, 210] width 61 height 21
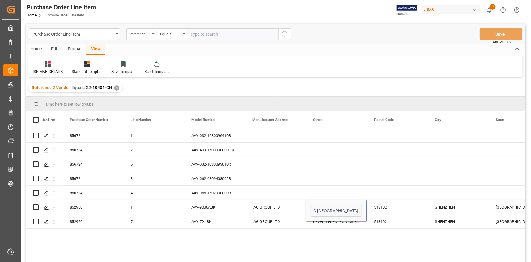
scroll to position [0, 0]
click at [384, 208] on div "518102" at bounding box center [397, 207] width 61 height 14
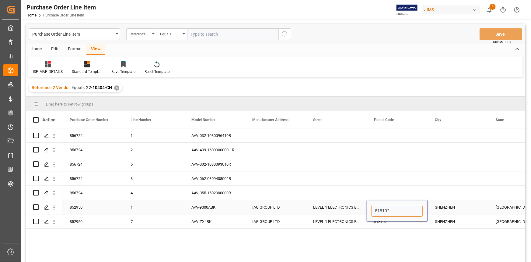
drag, startPoint x: 375, startPoint y: 210, endPoint x: 394, endPoint y: 210, distance: 18.3
click at [394, 210] on input "518102" at bounding box center [397, 211] width 51 height 12
click at [453, 206] on div "SHENZHEN" at bounding box center [458, 207] width 61 height 14
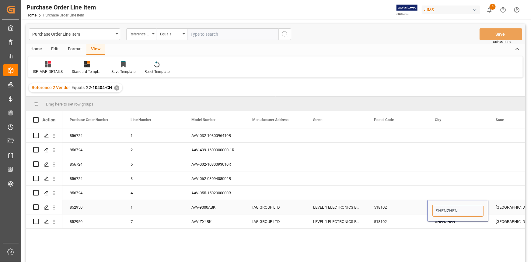
drag, startPoint x: 435, startPoint y: 210, endPoint x: 462, endPoint y: 210, distance: 26.5
click at [462, 210] on input "SHENZHEN" at bounding box center [458, 211] width 51 height 12
click at [451, 207] on input "SHENZHEN" at bounding box center [458, 211] width 51 height 12
click at [451, 196] on div "Press SPACE to select this row." at bounding box center [458, 192] width 61 height 14
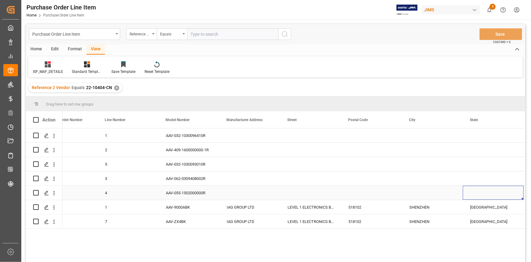
scroll to position [0, 87]
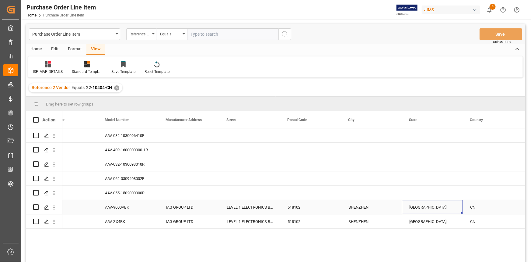
click at [438, 206] on div "GUANGDONG" at bounding box center [432, 207] width 61 height 14
drag, startPoint x: 440, startPoint y: 212, endPoint x: 381, endPoint y: 211, distance: 59.1
click at [381, 211] on div "852950 1 AAV-9000ABK IAG GROUP LTD LEVEL 1 ELECTRONICS BUILDING SANECORE INDUST…" at bounding box center [432, 207] width 913 height 14
click at [482, 206] on div "CN" at bounding box center [493, 207] width 61 height 14
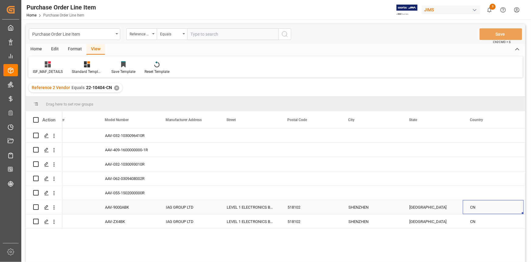
click at [482, 206] on div "CN" at bounding box center [493, 207] width 61 height 14
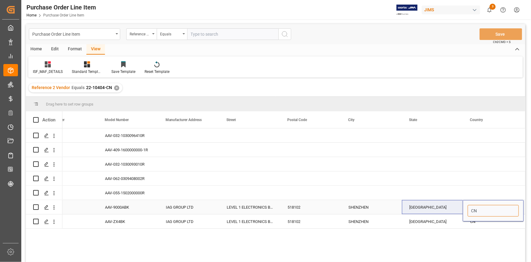
drag, startPoint x: 482, startPoint y: 208, endPoint x: 461, endPoint y: 211, distance: 20.7
click at [461, 211] on div "852950 1 AAV-9000ABK IAG GROUP LTD LEVEL 1 ELECTRONICS BUILDING SANECORE INDUST…" at bounding box center [432, 207] width 913 height 14
click at [116, 88] on div "✕" at bounding box center [116, 87] width 5 height 5
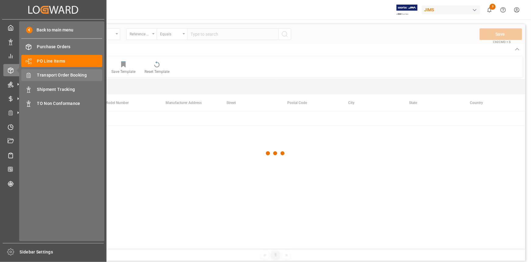
click at [61, 76] on span "Transport Order Booking" at bounding box center [69, 75] width 65 height 6
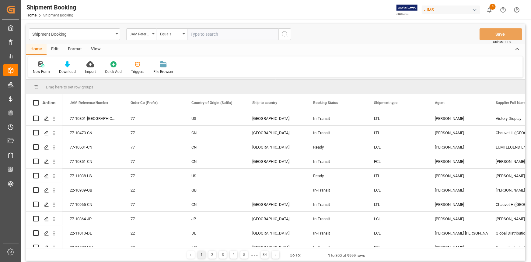
click at [201, 32] on input "text" at bounding box center [232, 34] width 91 height 12
type input "22-10404-CN"
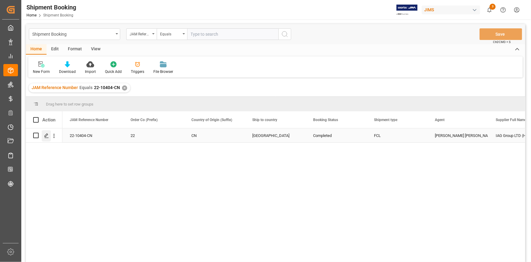
click at [47, 137] on icon "Press SPACE to select this row." at bounding box center [46, 135] width 5 height 5
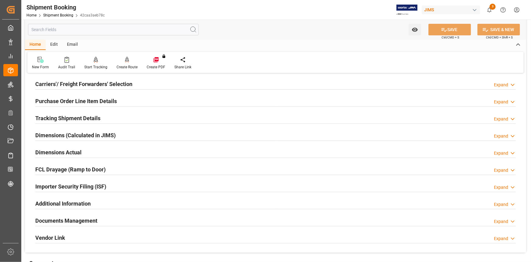
scroll to position [138, 0]
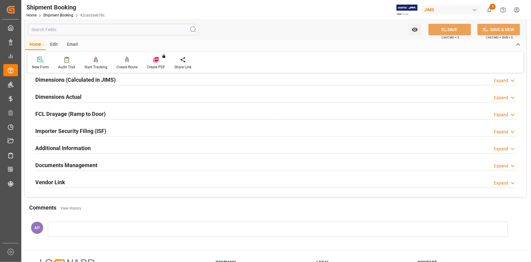
click at [115, 130] on div "Importer Security Filing (ISF) Expand" at bounding box center [275, 131] width 481 height 12
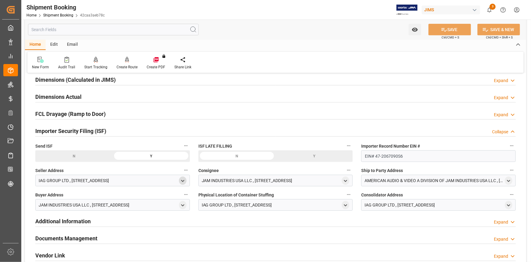
click at [181, 179] on icon "open menu" at bounding box center [182, 180] width 5 height 5
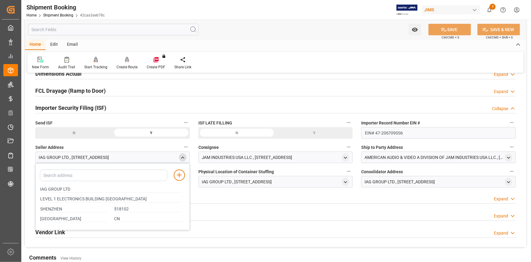
scroll to position [194, 0]
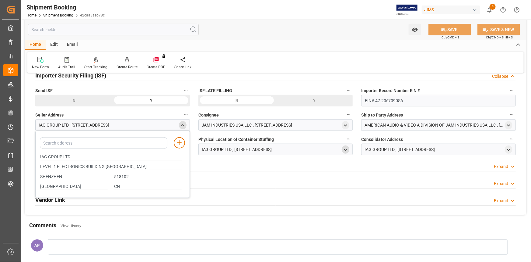
click at [343, 150] on icon "open menu" at bounding box center [345, 149] width 5 height 5
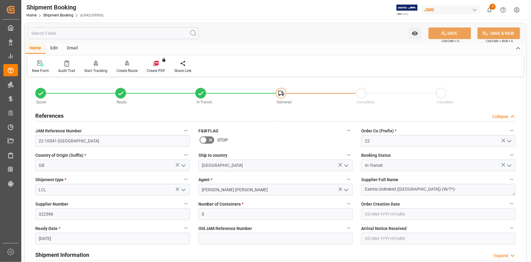
scroll to position [138, 0]
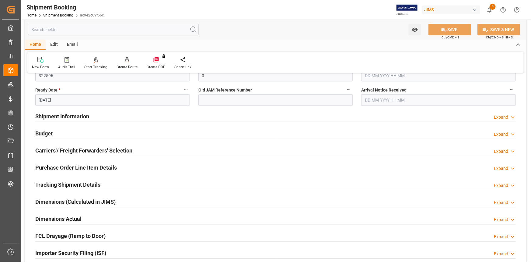
click at [116, 117] on div "Shipment Information Expand" at bounding box center [275, 116] width 481 height 12
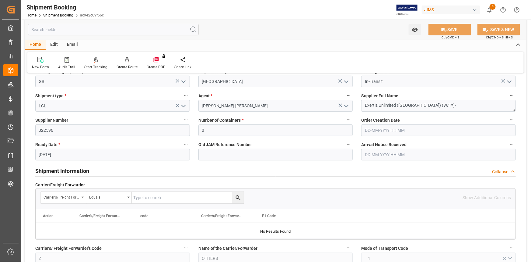
scroll to position [55, 0]
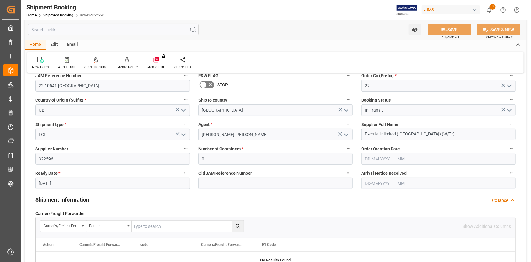
click at [377, 183] on input "text" at bounding box center [438, 183] width 155 height 12
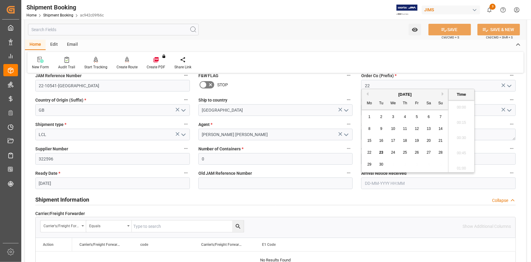
scroll to position [976, 0]
click at [418, 139] on span "19" at bounding box center [417, 140] width 4 height 4
type input "[DATE] 00:00"
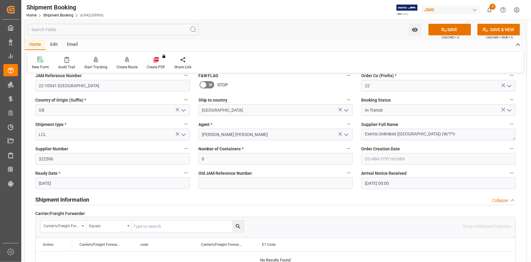
click at [314, 195] on div "Shipment Information Collapse" at bounding box center [275, 199] width 481 height 12
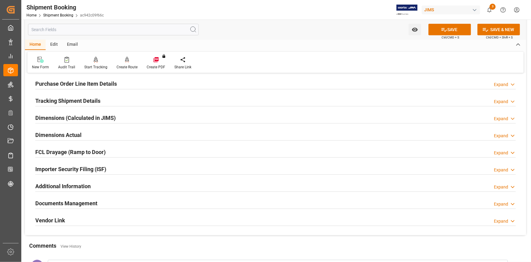
scroll to position [249, 0]
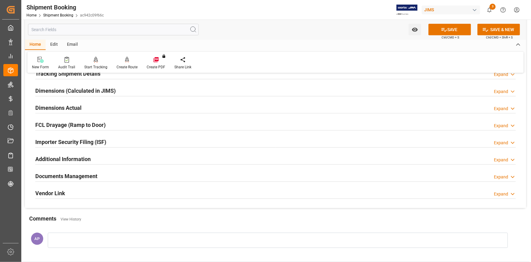
click at [191, 178] on div "Documents Management Expand" at bounding box center [275, 176] width 481 height 12
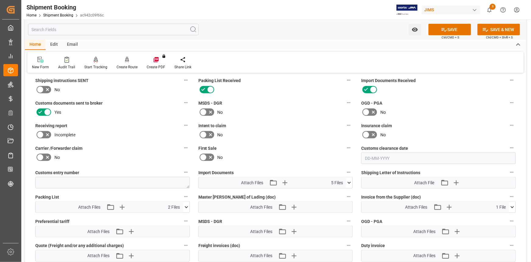
scroll to position [443, 0]
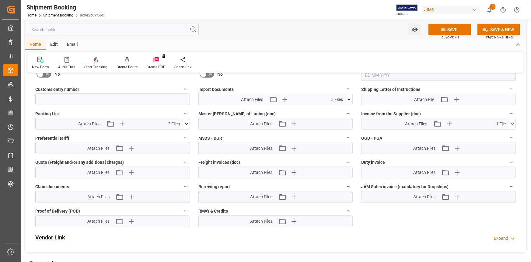
click at [350, 98] on icon at bounding box center [349, 99] width 3 height 2
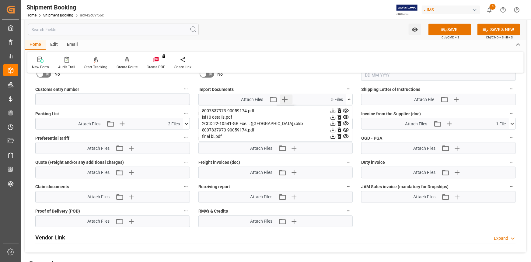
click at [284, 97] on icon "button" at bounding box center [285, 99] width 10 height 10
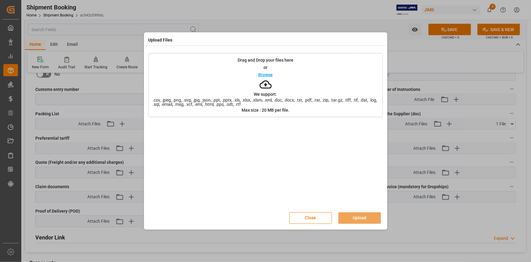
click at [265, 76] on p "Browse" at bounding box center [265, 74] width 14 height 4
click at [356, 217] on button "Upload" at bounding box center [360, 218] width 43 height 12
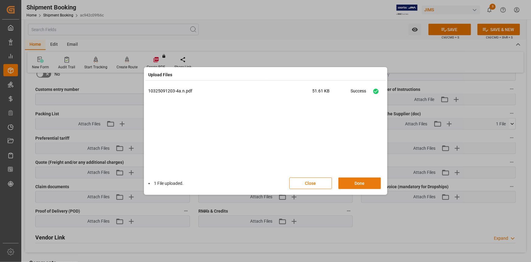
click at [364, 183] on button "Done" at bounding box center [360, 183] width 43 height 12
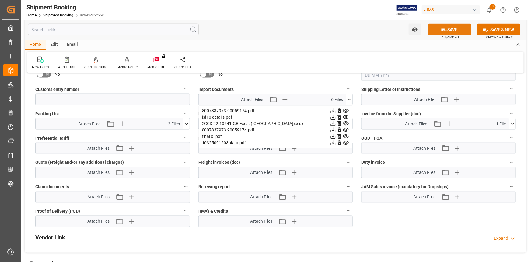
click at [447, 32] on button "SAVE" at bounding box center [450, 30] width 43 height 12
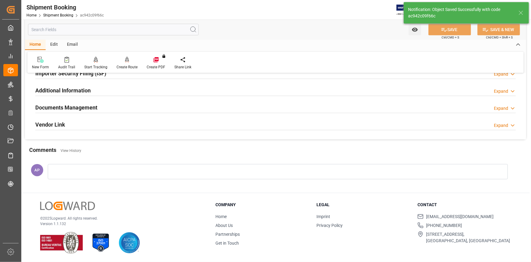
scroll to position [84, 0]
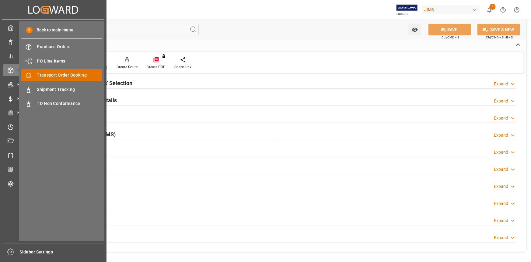
click at [61, 74] on span "Transport Order Booking" at bounding box center [69, 75] width 65 height 6
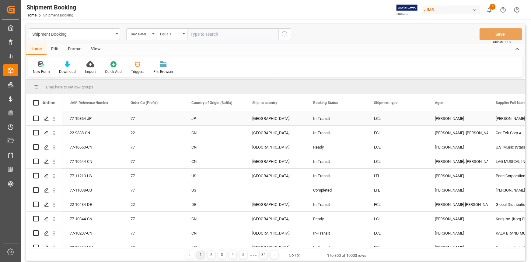
click at [262, 122] on div "[GEOGRAPHIC_DATA]" at bounding box center [275, 118] width 46 height 14
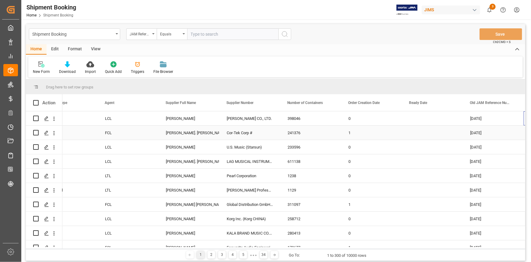
scroll to position [0, 330]
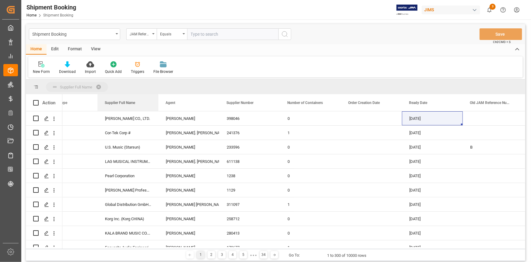
drag, startPoint x: 209, startPoint y: 101, endPoint x: 129, endPoint y: 126, distance: 83.4
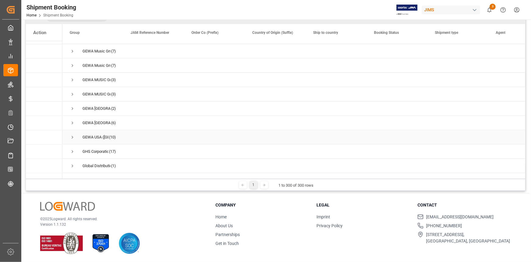
scroll to position [4159, 0]
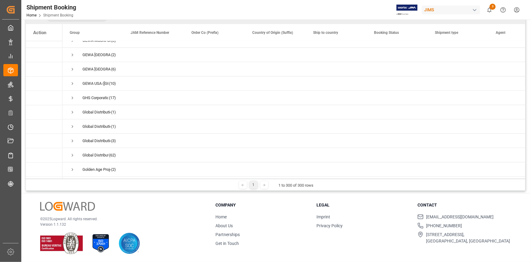
click at [262, 184] on icon at bounding box center [264, 185] width 4 height 4
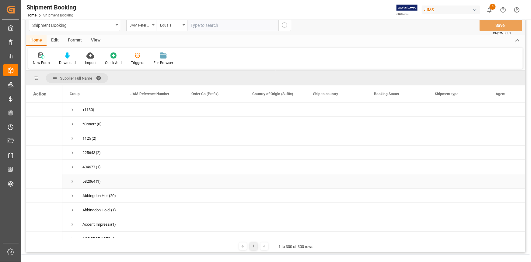
scroll to position [0, 0]
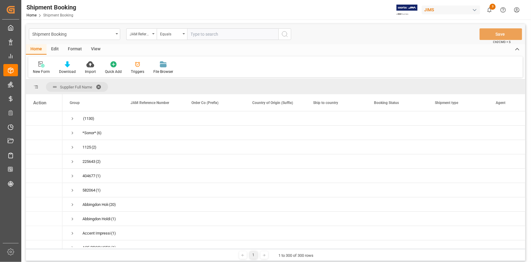
click at [100, 84] on span at bounding box center [101, 86] width 10 height 5
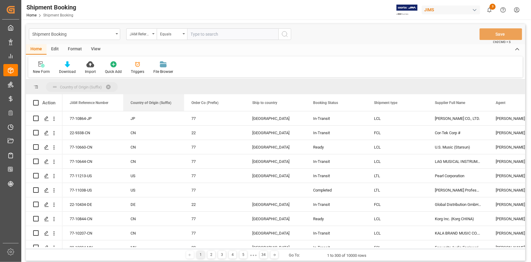
drag, startPoint x: 234, startPoint y: 102, endPoint x: 128, endPoint y: 92, distance: 106.4
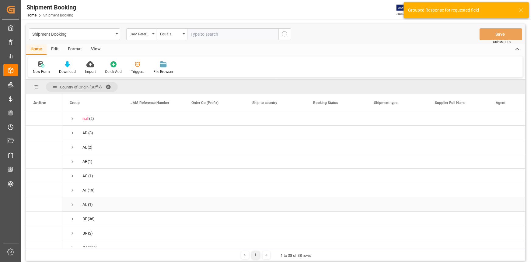
click at [180, 197] on div "Press SPACE to select this row." at bounding box center [153, 204] width 61 height 14
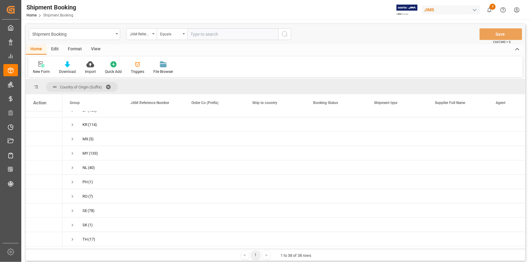
scroll to position [354, 0]
click at [71, 150] on span "Press SPACE to select this row." at bounding box center [72, 150] width 5 height 5
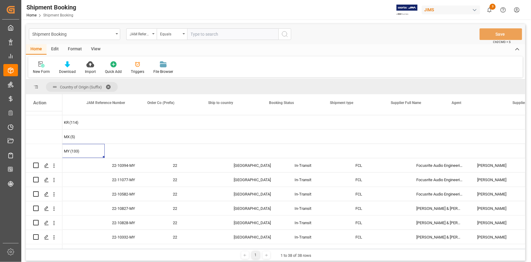
scroll to position [0, 44]
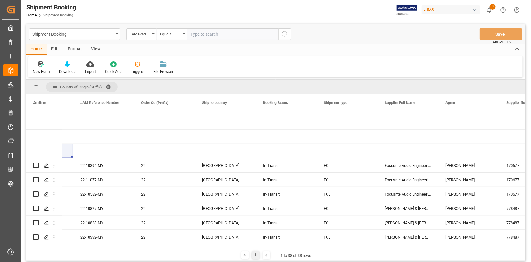
drag, startPoint x: 525, startPoint y: 134, endPoint x: 525, endPoint y: 139, distance: 5.2
click at [525, 139] on div "(2)" at bounding box center [276, 178] width 500 height 135
click at [525, 134] on div "(2)" at bounding box center [276, 178] width 500 height 135
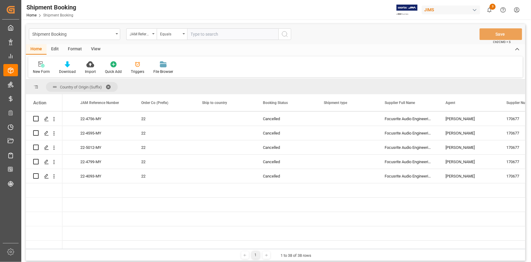
scroll to position [2222, 0]
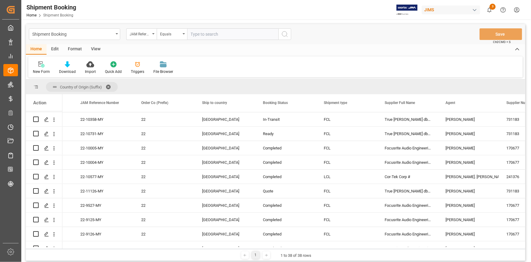
scroll to position [755, 0]
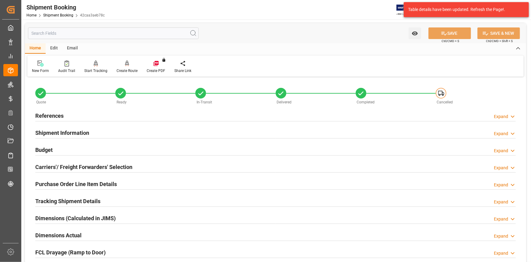
scroll to position [194, 0]
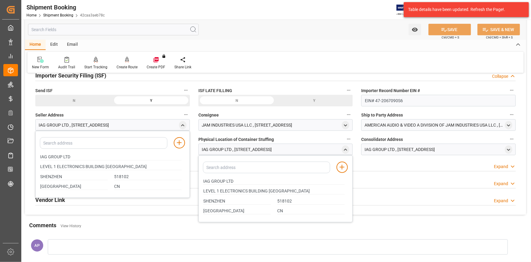
click at [278, 52] on div "New Form Audit Trail Start Tracking Create Empty Shipment Tracking Create Route…" at bounding box center [275, 62] width 497 height 21
click at [378, 168] on div "Additional Information Expand" at bounding box center [275, 165] width 481 height 12
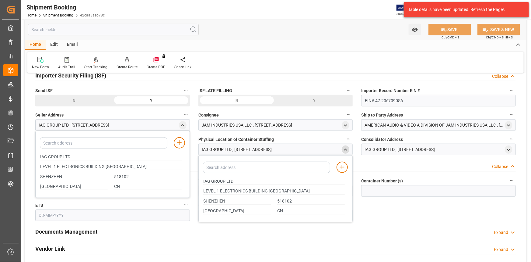
click at [347, 149] on icon "close menu" at bounding box center [345, 149] width 5 height 5
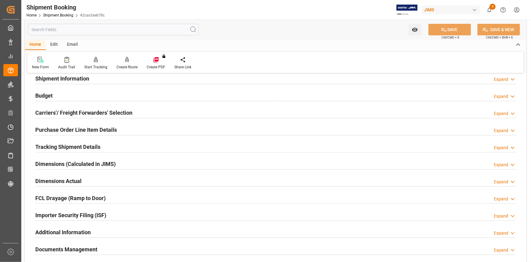
scroll to position [55, 0]
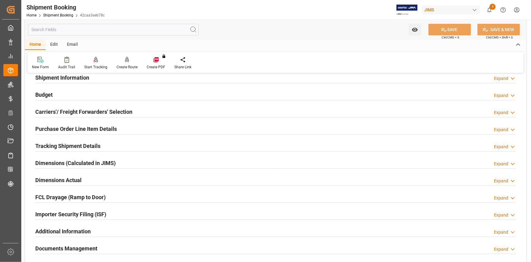
click at [125, 208] on div "Importer Security Filing (ISF) Expand" at bounding box center [275, 214] width 481 height 12
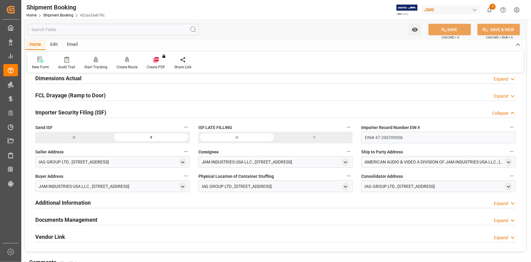
scroll to position [166, 0]
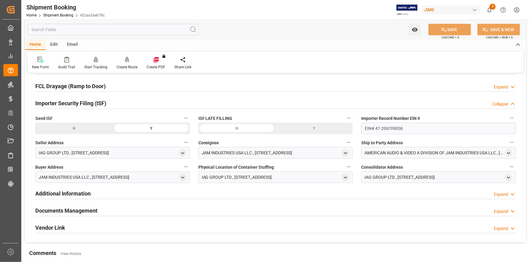
click at [259, 205] on div "Documents Management Expand" at bounding box center [275, 210] width 481 height 12
